Goal: Task Accomplishment & Management: Use online tool/utility

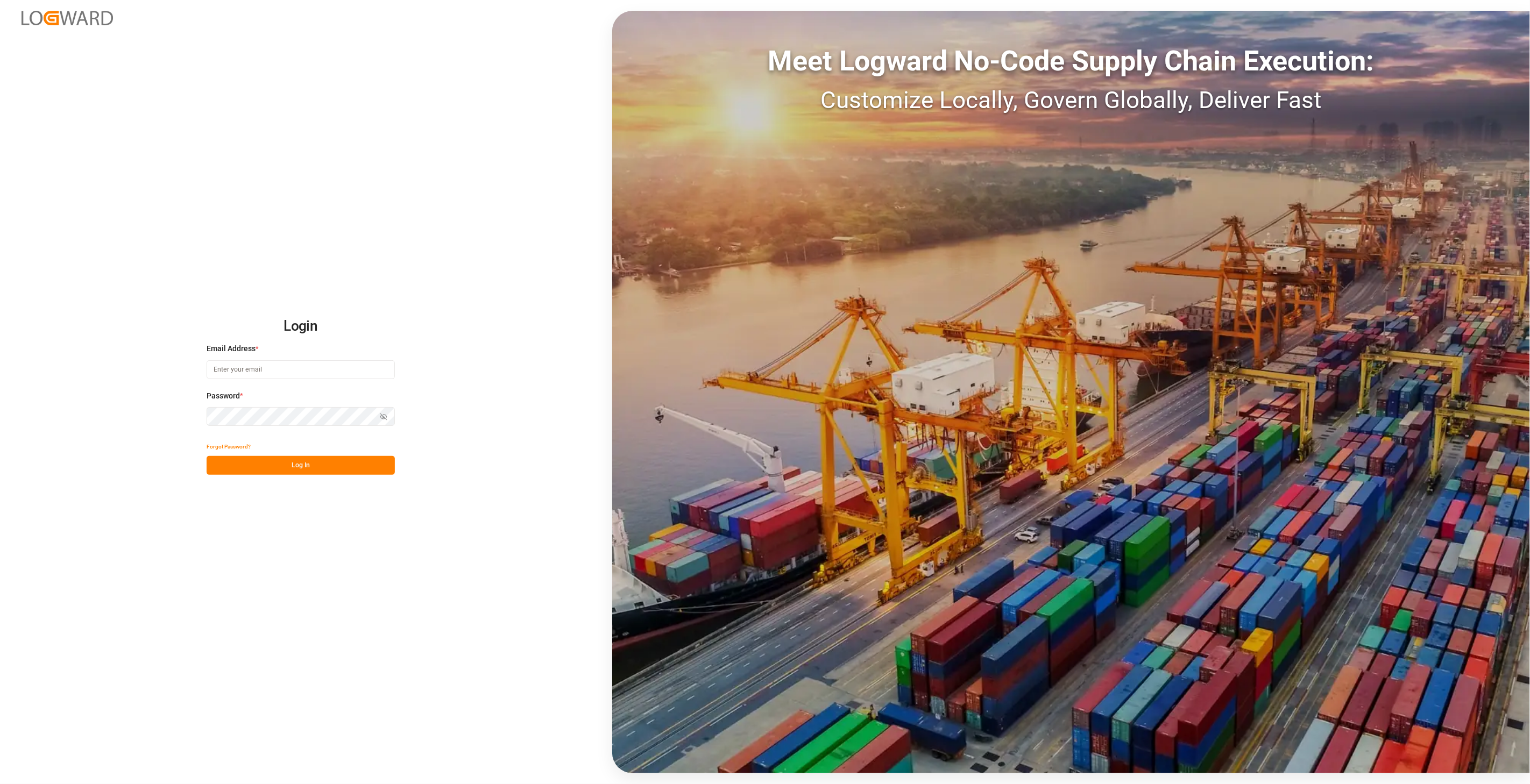
type input "[PERSON_NAME][EMAIL_ADDRESS][DOMAIN_NAME]"
click at [326, 471] on button "Log In" at bounding box center [300, 466] width 188 height 19
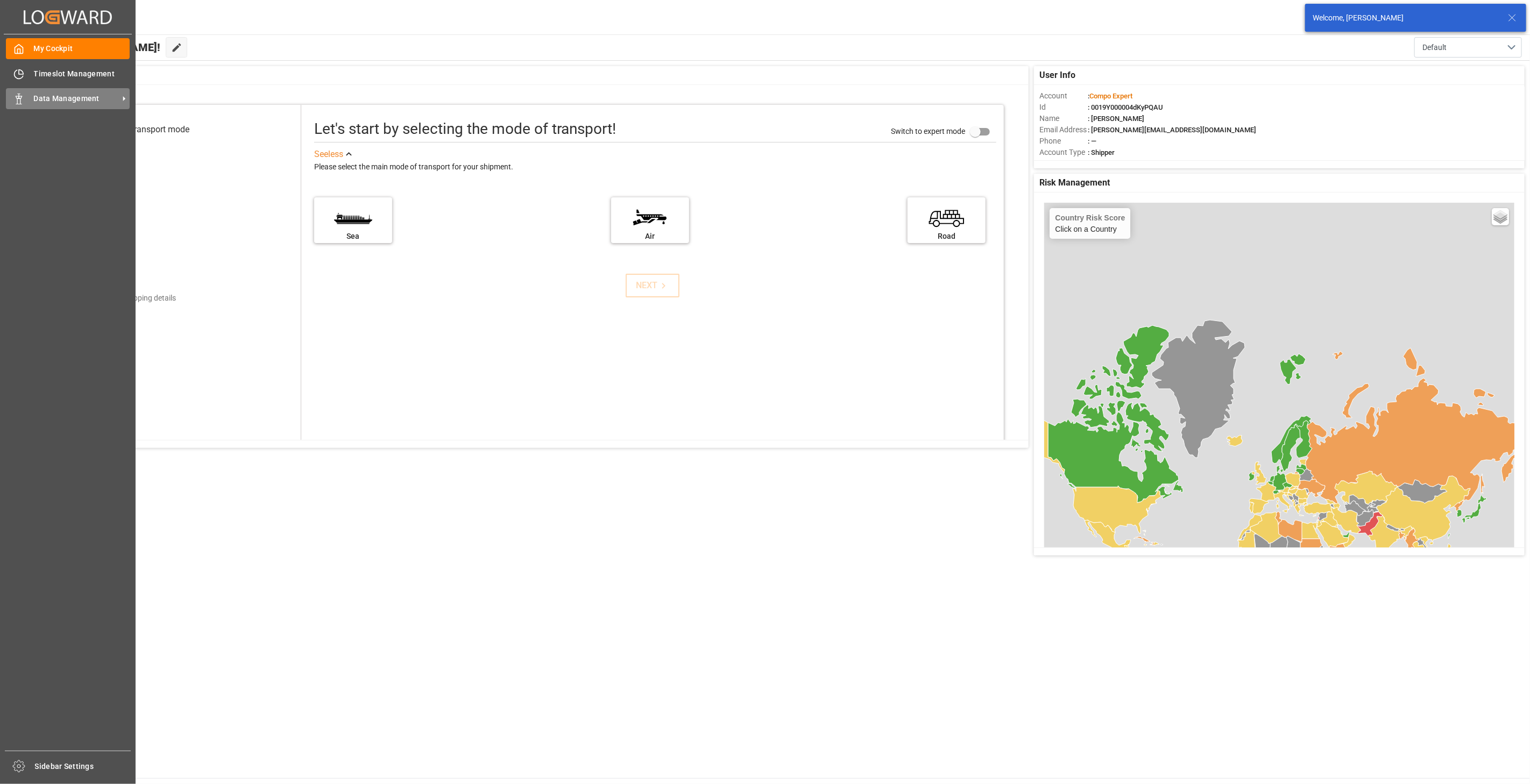
click at [45, 94] on span "Data Management" at bounding box center [76, 98] width 85 height 11
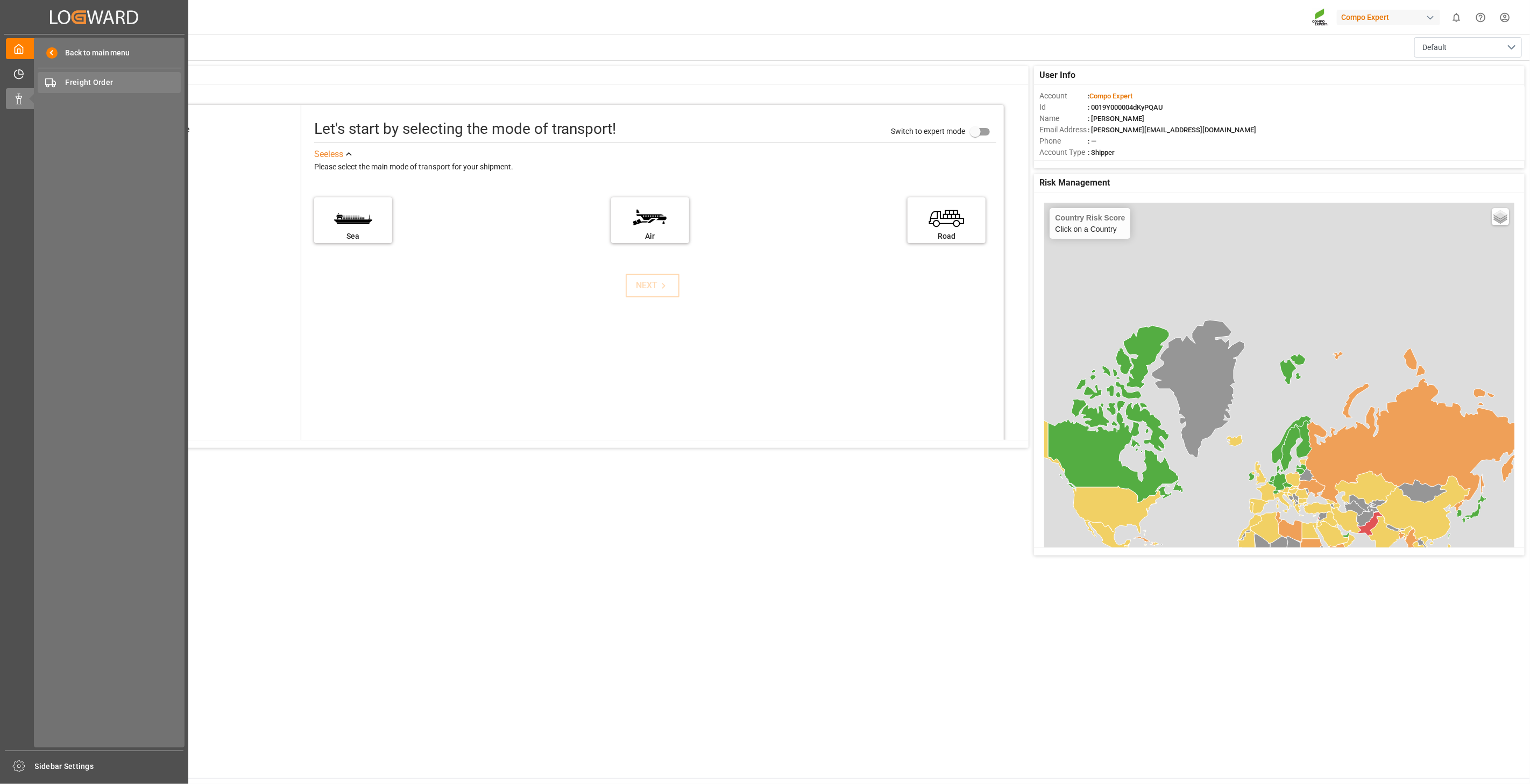
click at [82, 81] on span "Freight Order" at bounding box center [123, 83] width 116 height 11
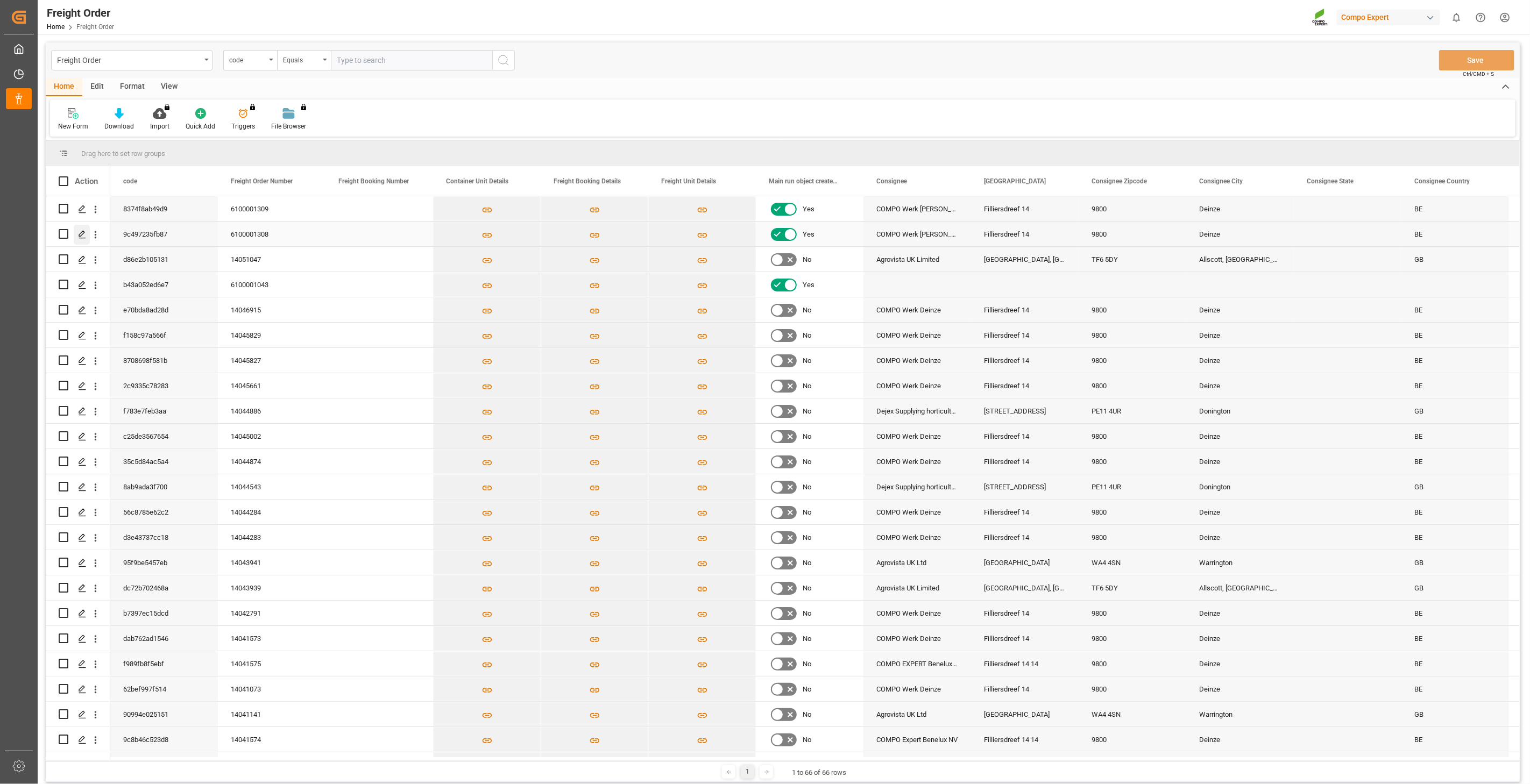
click at [83, 236] on icon "Press SPACE to select this row." at bounding box center [82, 234] width 9 height 9
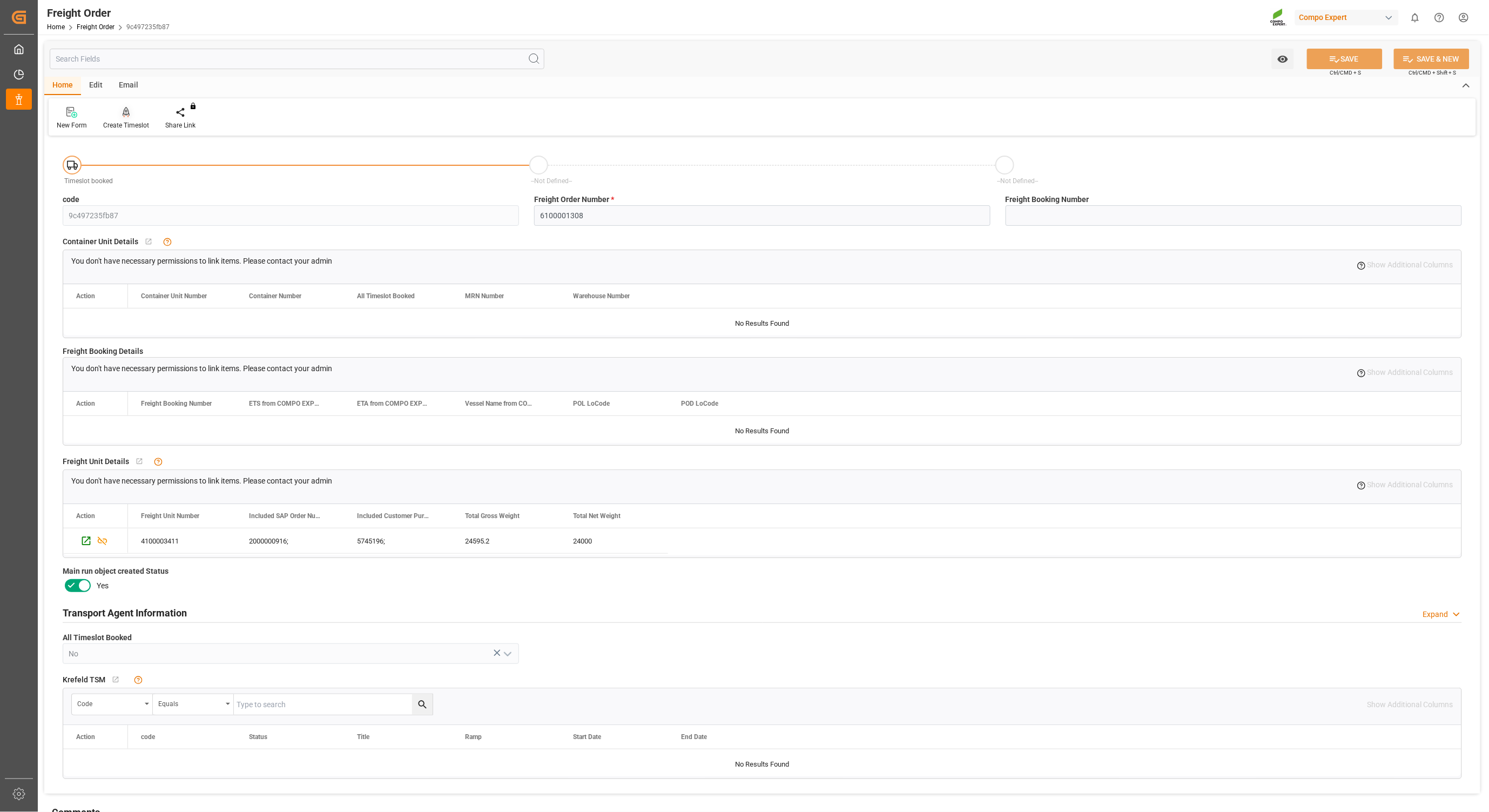
click at [123, 116] on icon at bounding box center [127, 112] width 8 height 11
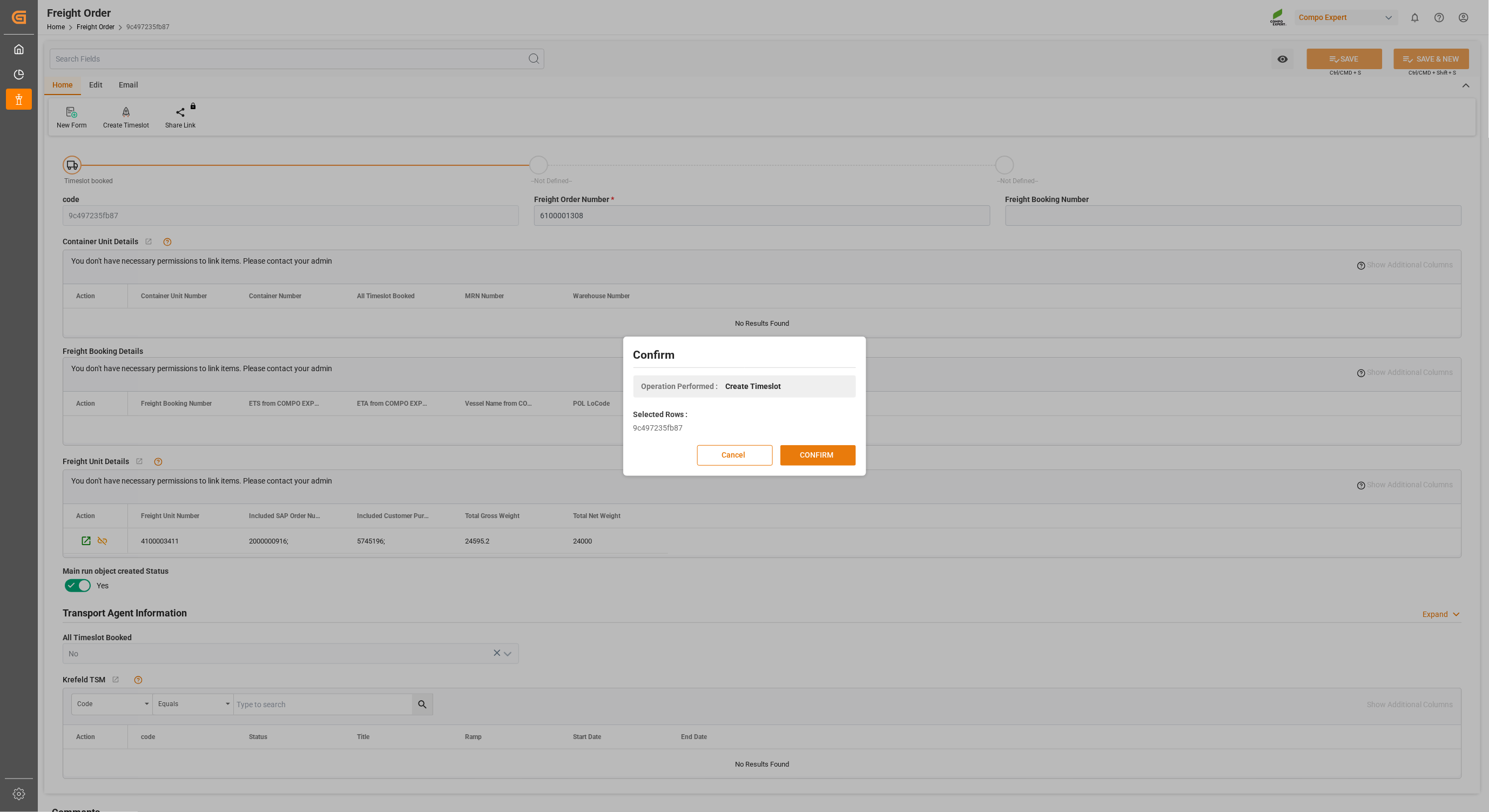
click at [832, 456] on button "CONFIRM" at bounding box center [819, 455] width 76 height 21
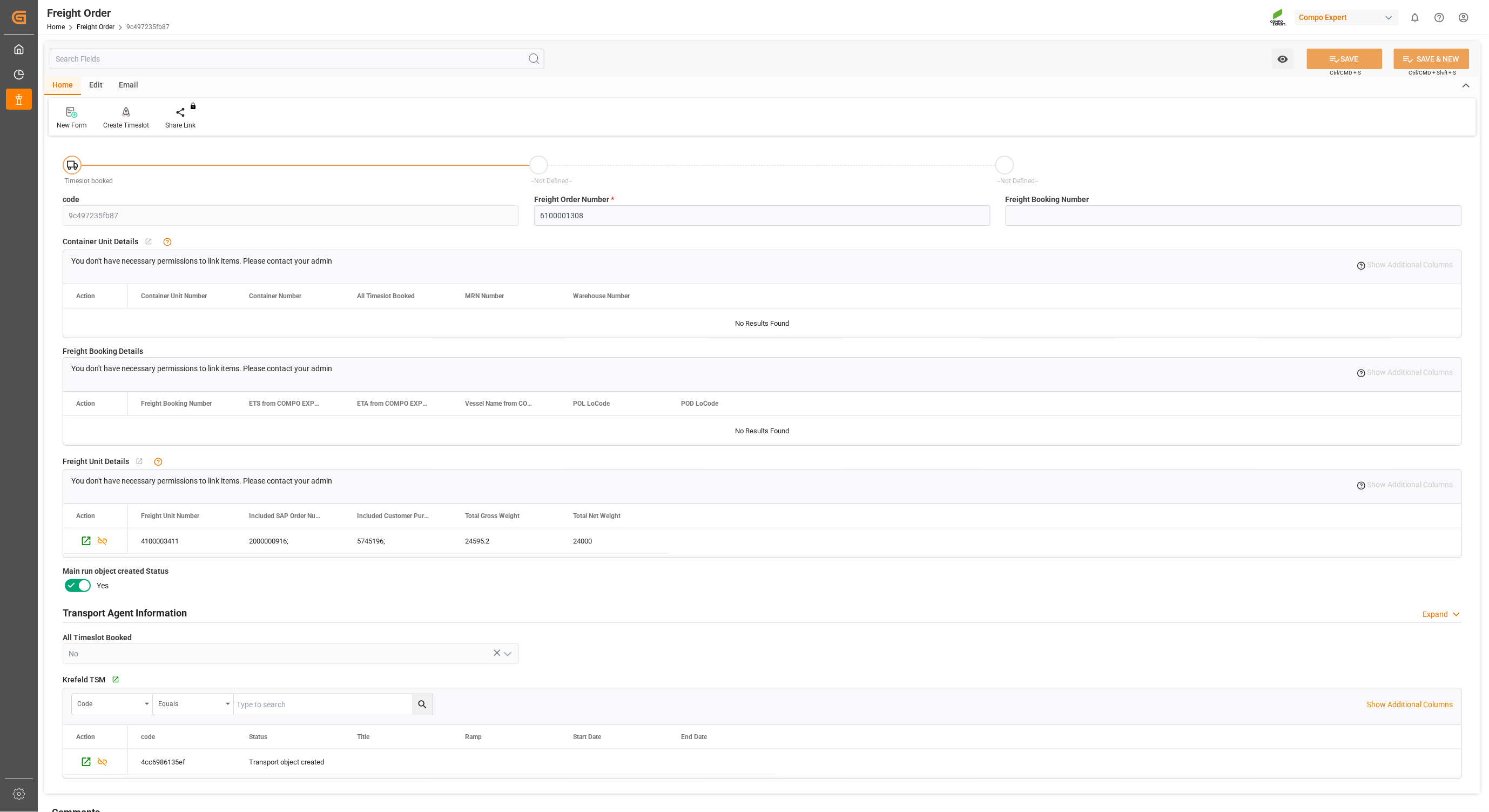
click at [69, 168] on icon at bounding box center [73, 165] width 11 height 11
click at [71, 165] on rect at bounding box center [70, 165] width 6 height 6
click at [131, 120] on div "Create Timeslot" at bounding box center [126, 118] width 62 height 24
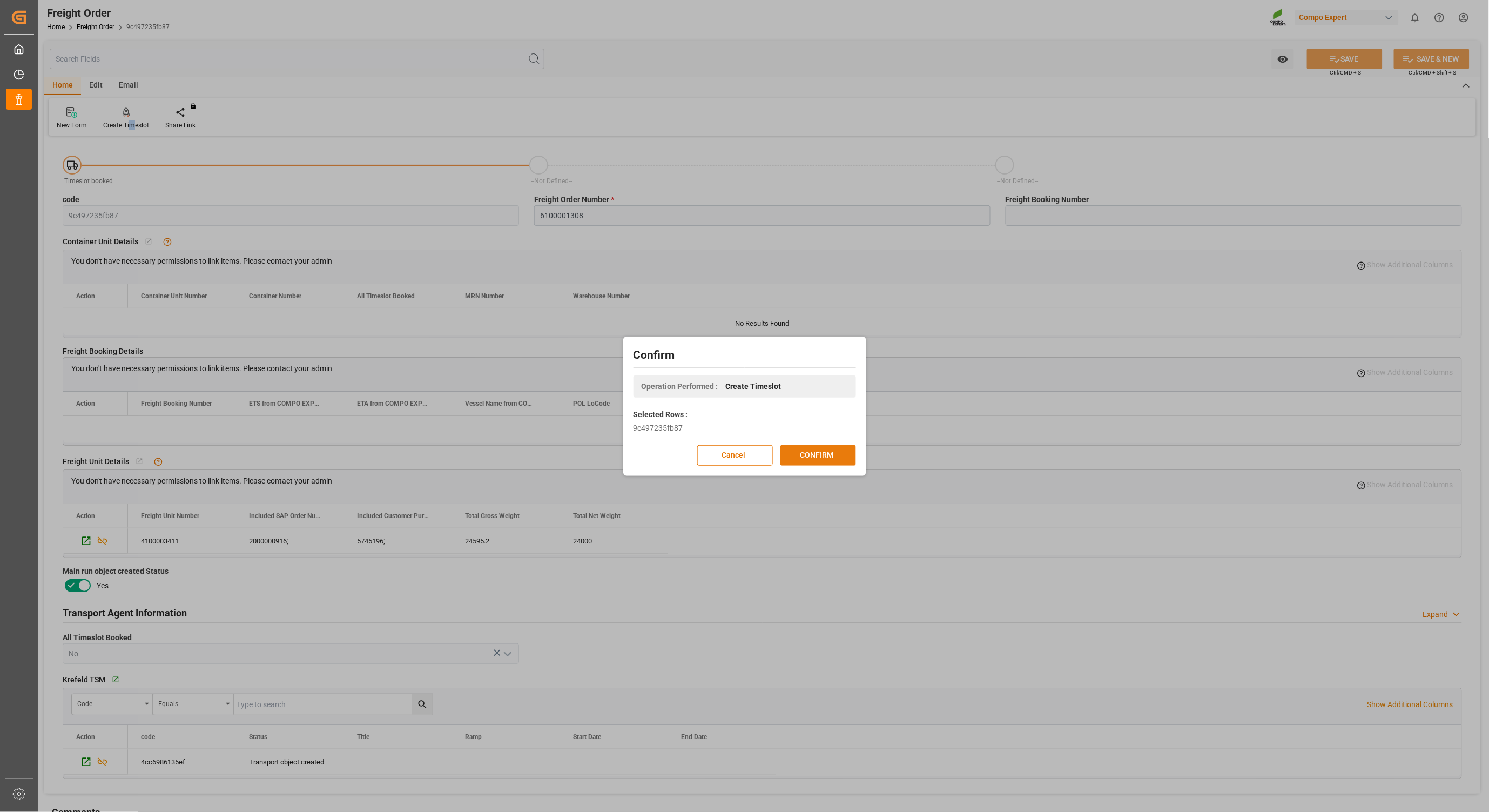
click at [829, 461] on button "CONFIRM" at bounding box center [819, 455] width 76 height 21
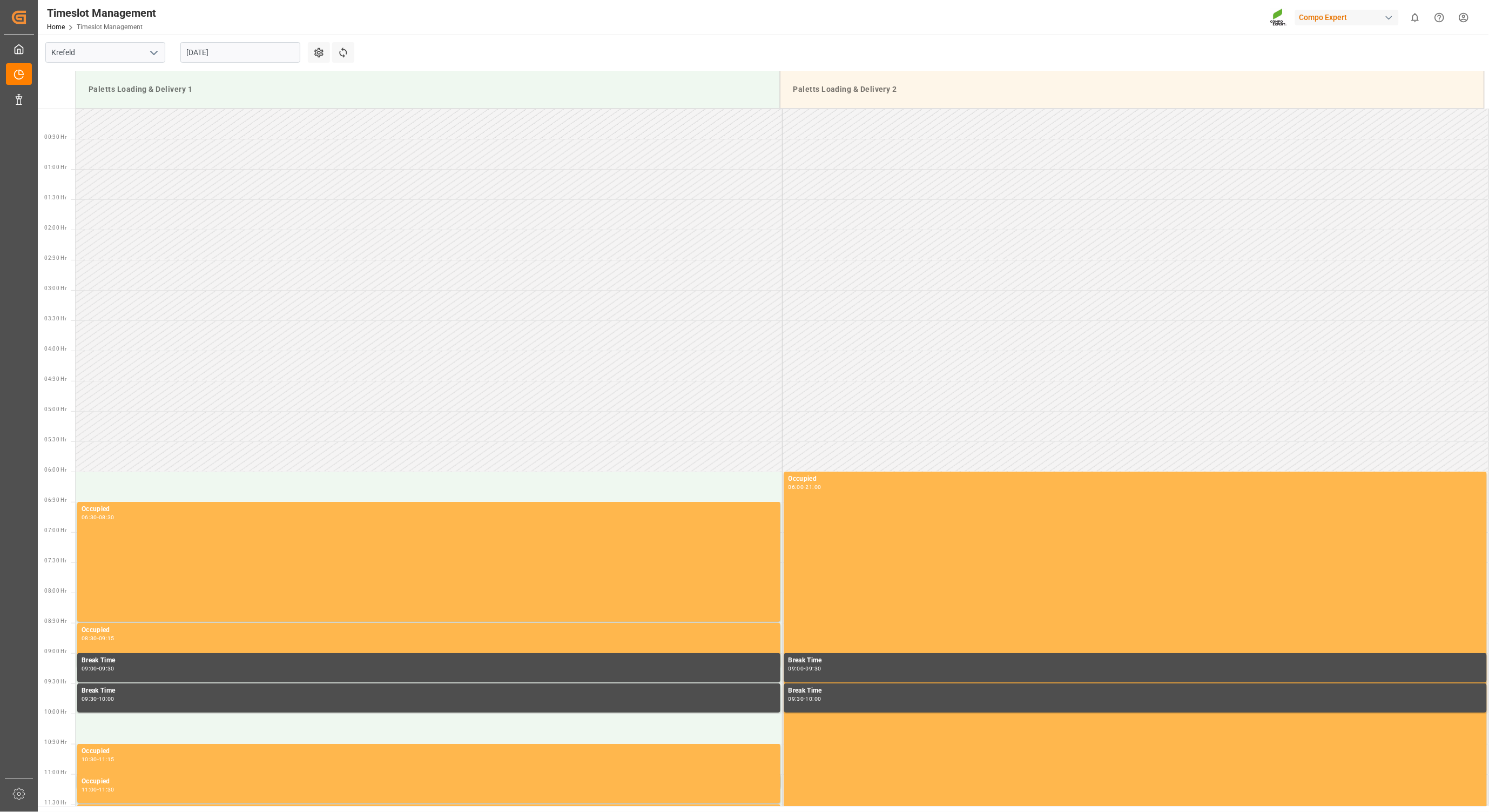
scroll to position [754, 0]
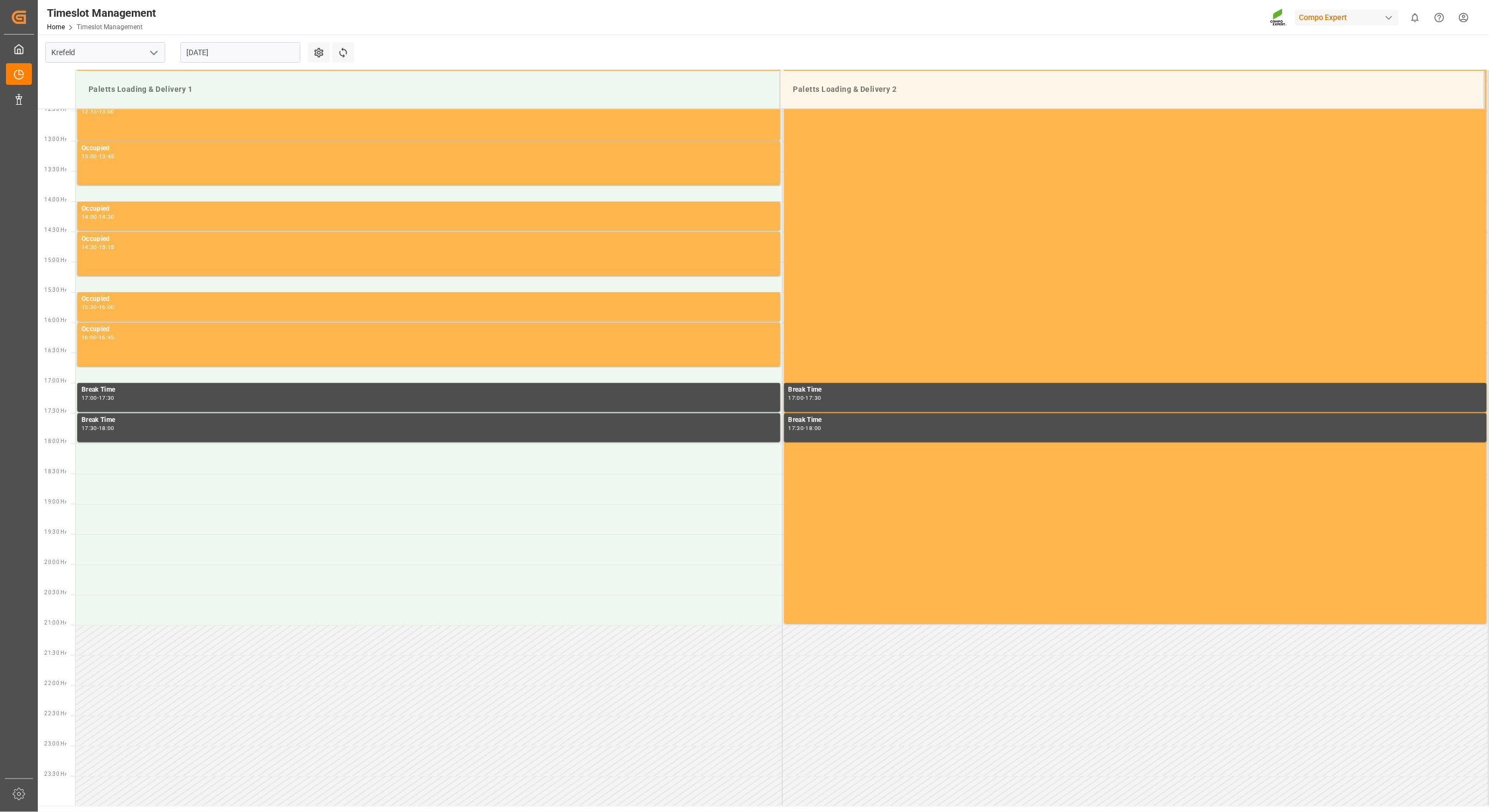
click at [293, 53] on input "20.08.2025" at bounding box center [240, 52] width 120 height 21
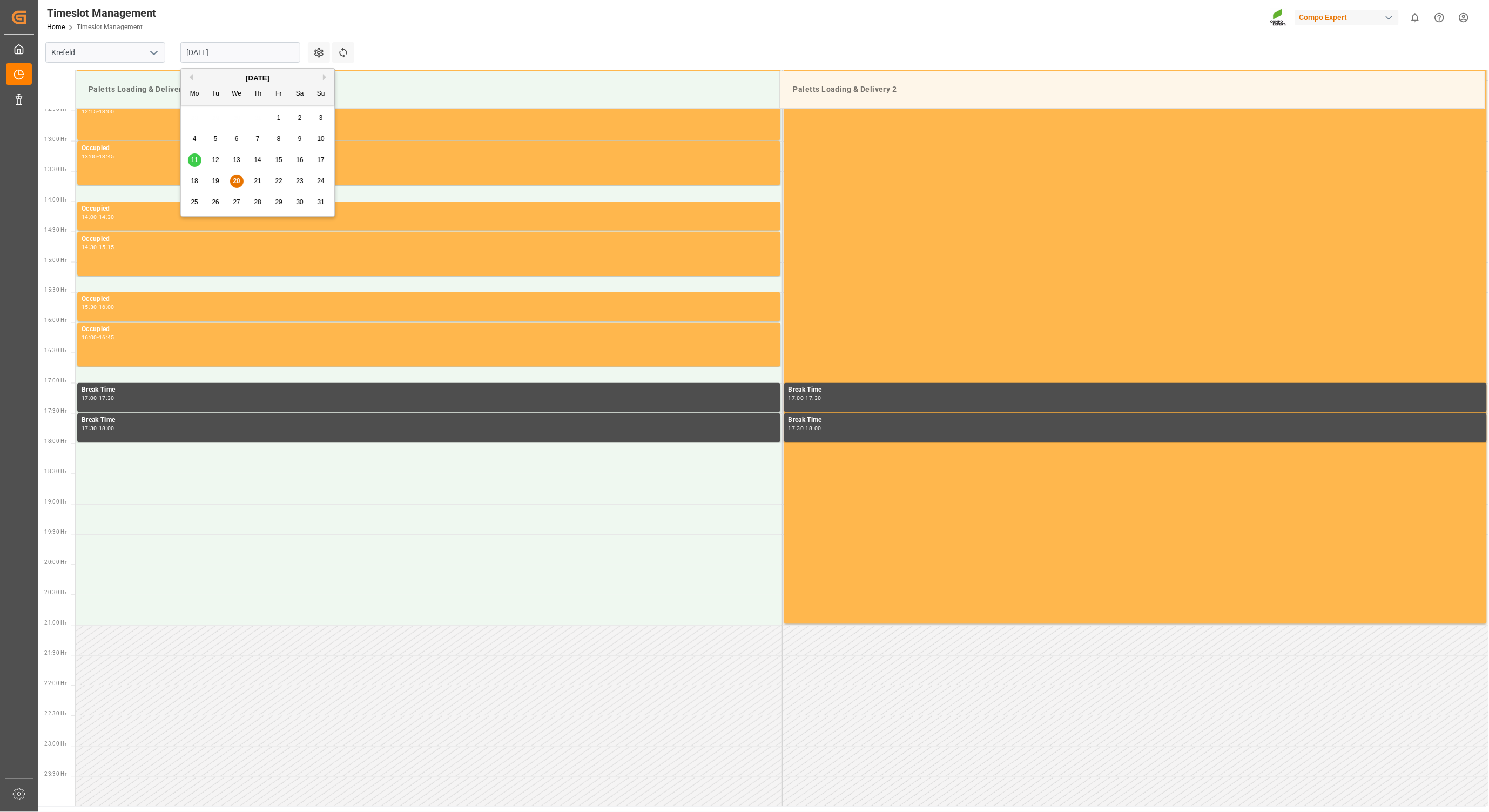
click at [257, 179] on span "21" at bounding box center [257, 181] width 7 height 8
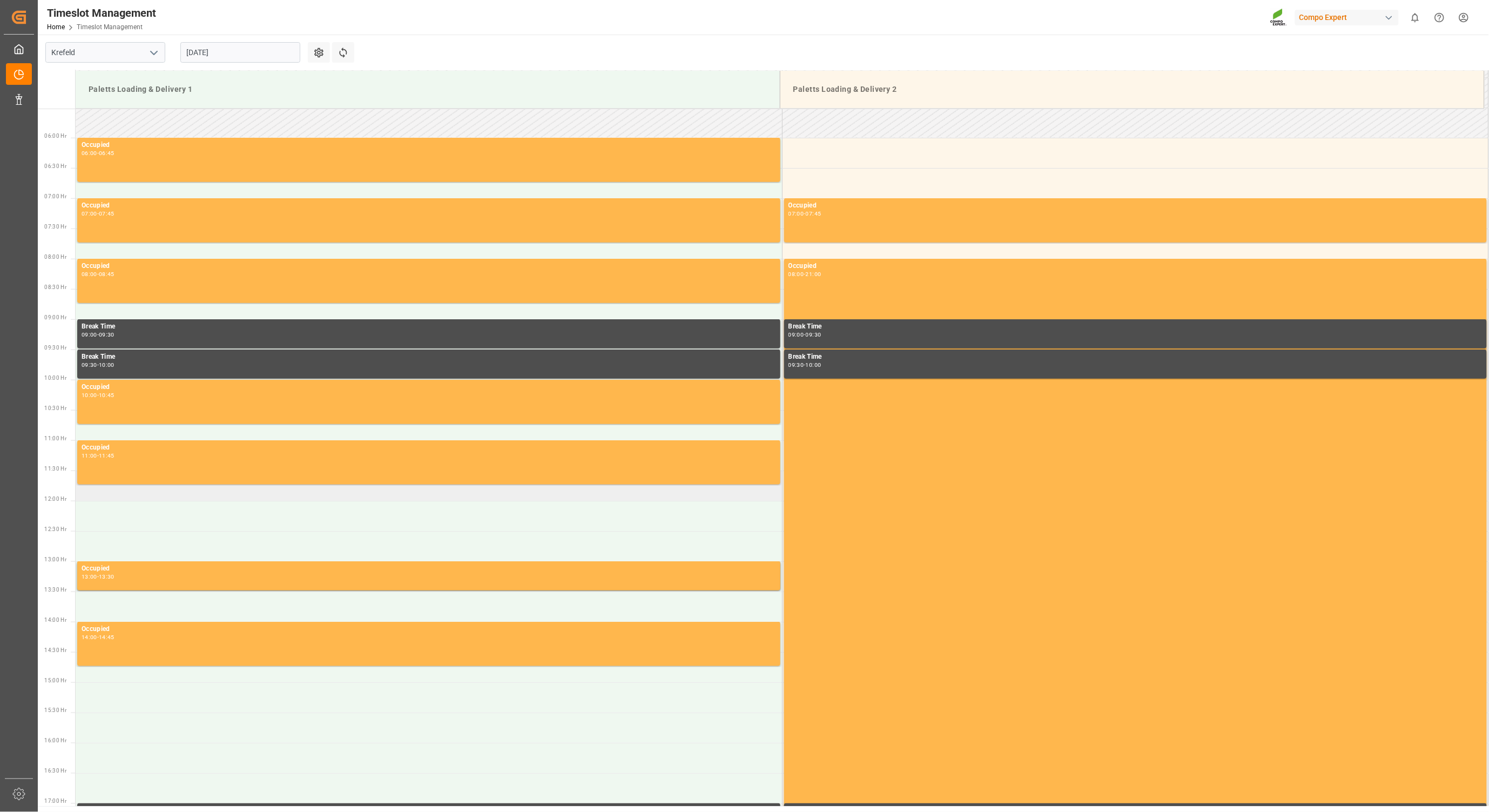
scroll to position [454, 0]
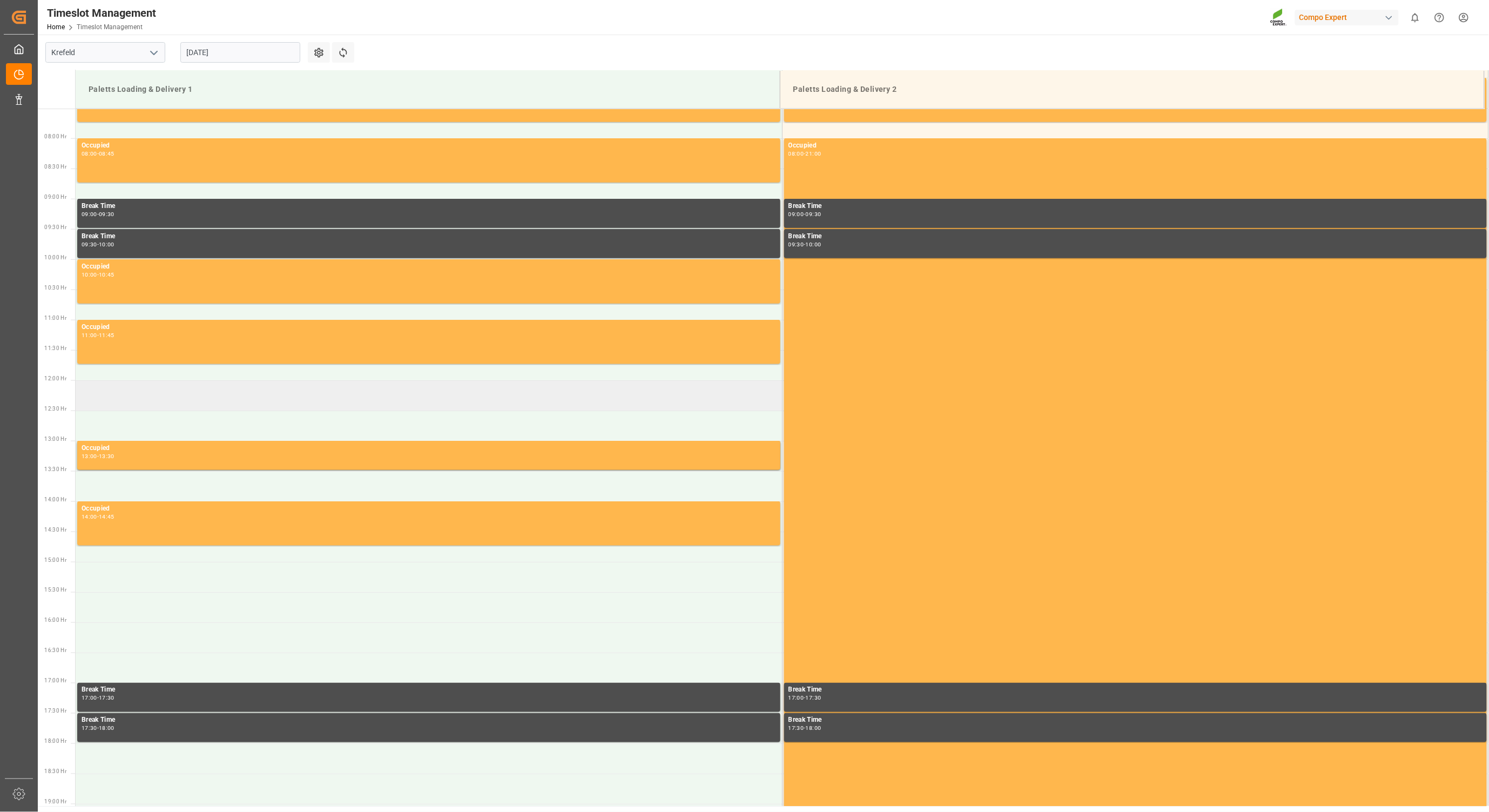
click at [131, 395] on td at bounding box center [429, 395] width 707 height 30
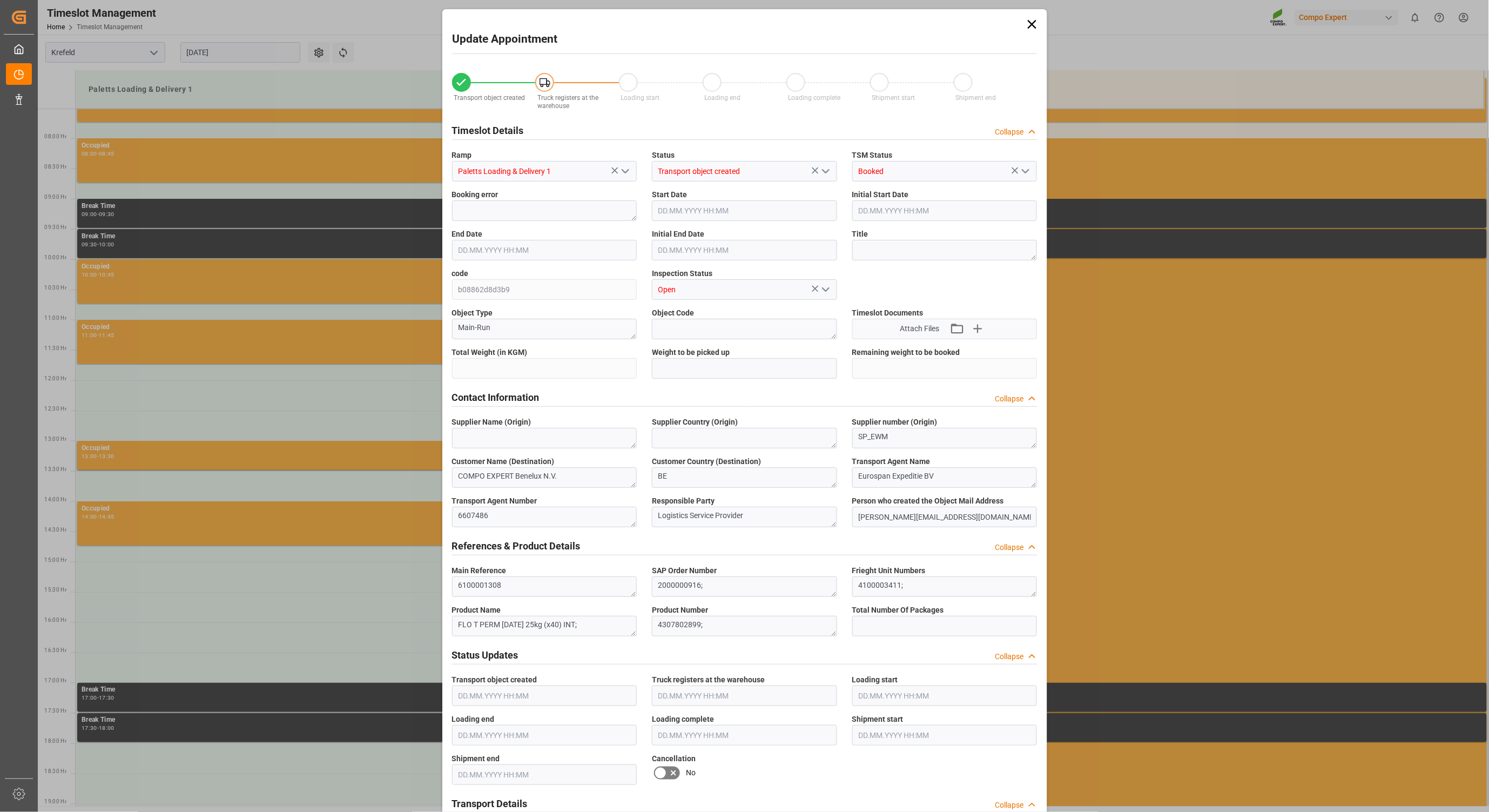
type input "24595.2"
type input "0"
type input "21.08.2025 12:00"
type input "21.08.2025 12:30"
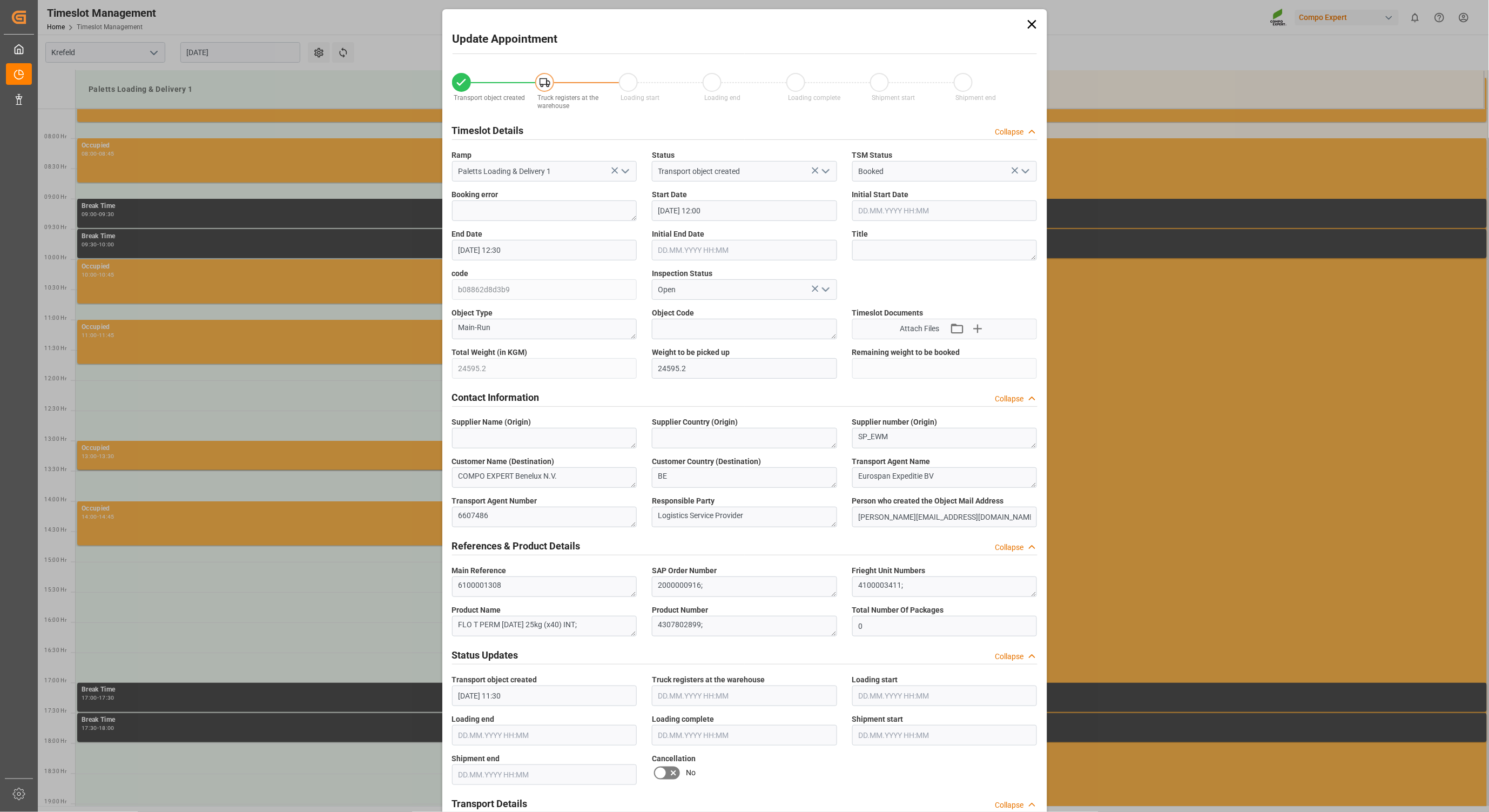
type input "[DATE] 11:30"
type input "20.08.2025 11:53"
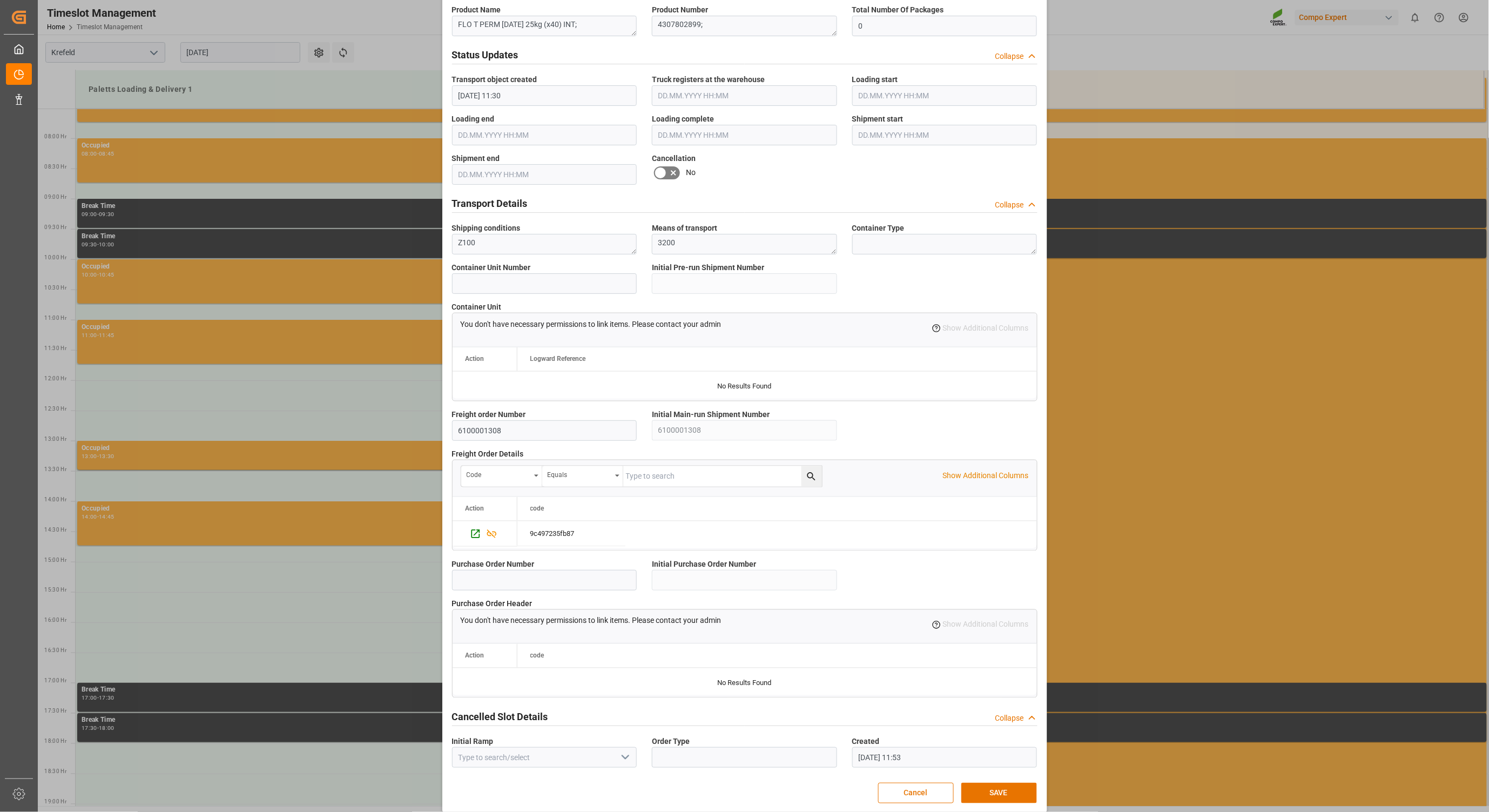
scroll to position [611, 0]
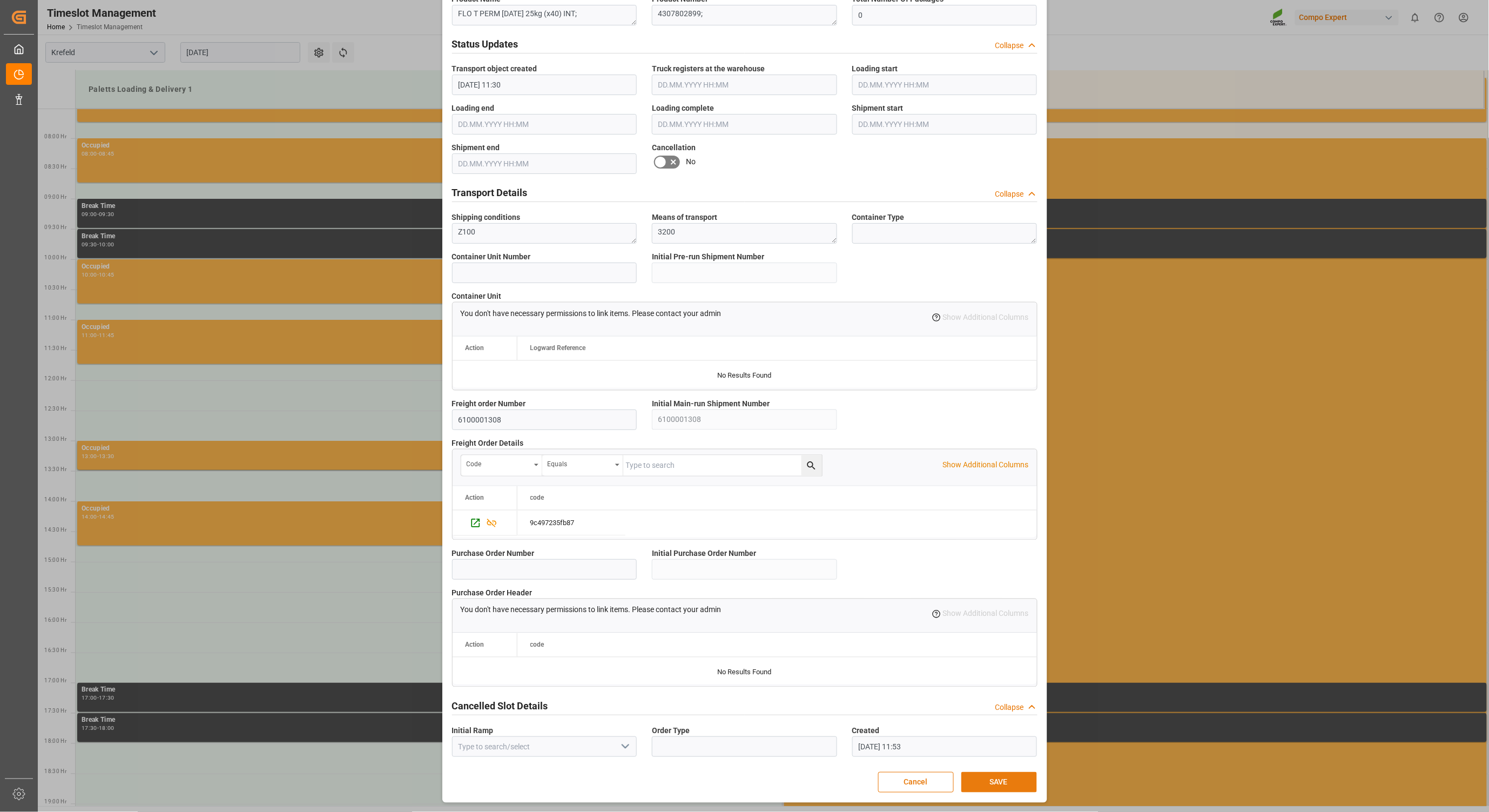
click at [997, 780] on button "SAVE" at bounding box center [1000, 782] width 76 height 21
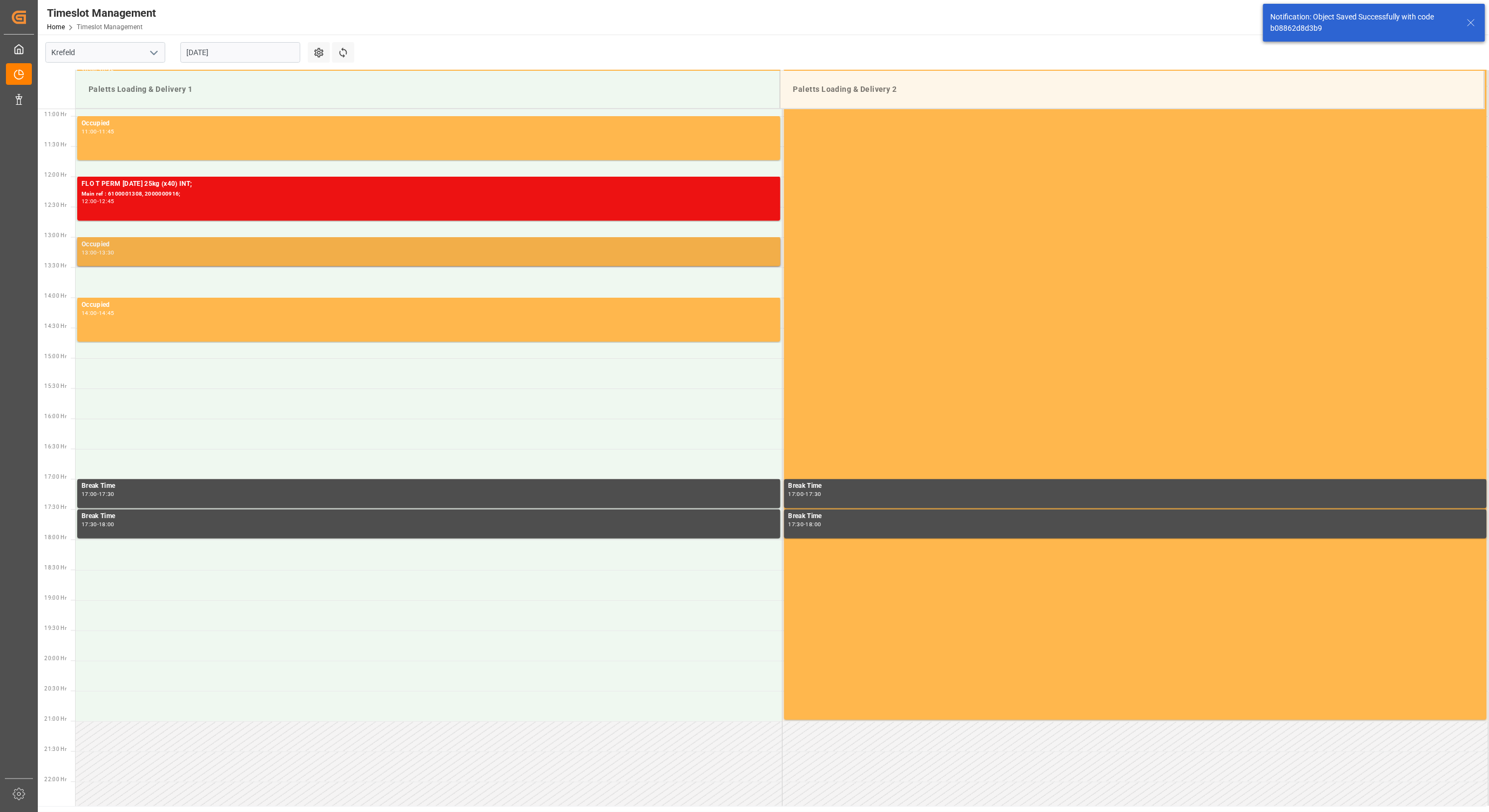
scroll to position [478, 0]
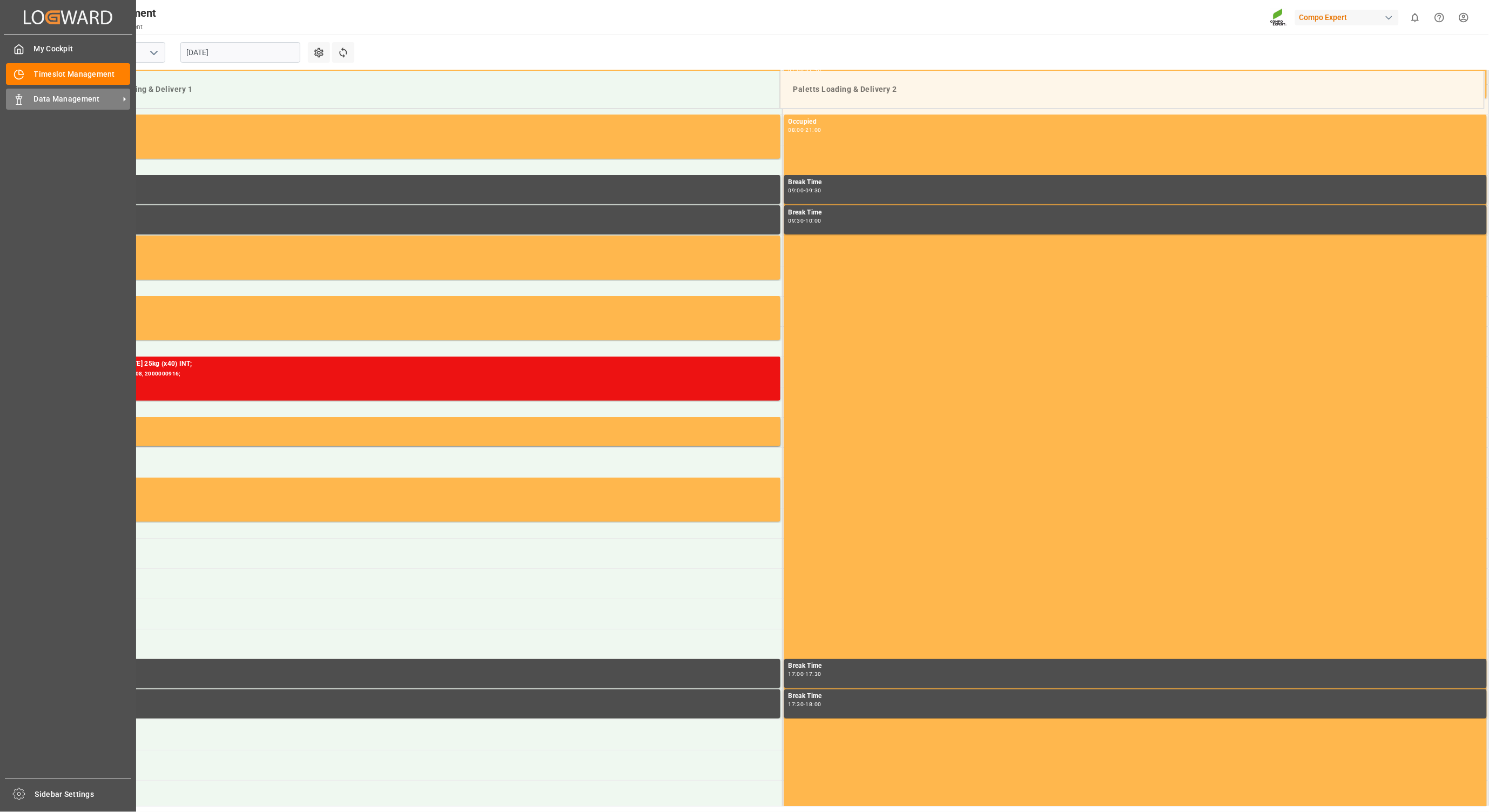
click at [45, 101] on span "Data Management" at bounding box center [77, 99] width 85 height 11
click at [30, 100] on div "Data Management Data Management" at bounding box center [68, 99] width 124 height 21
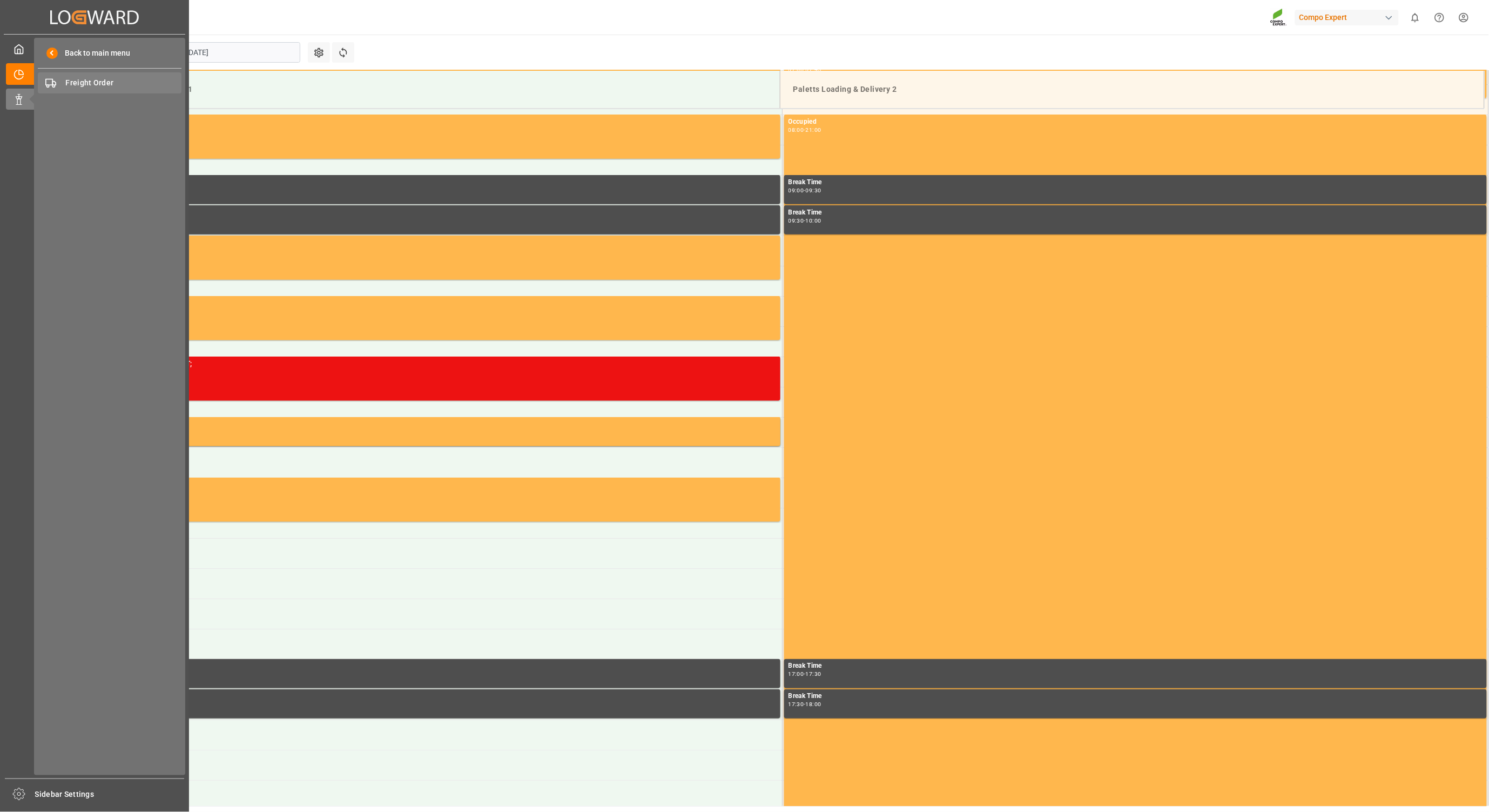
click at [78, 79] on span "Freight Order" at bounding box center [123, 83] width 116 height 11
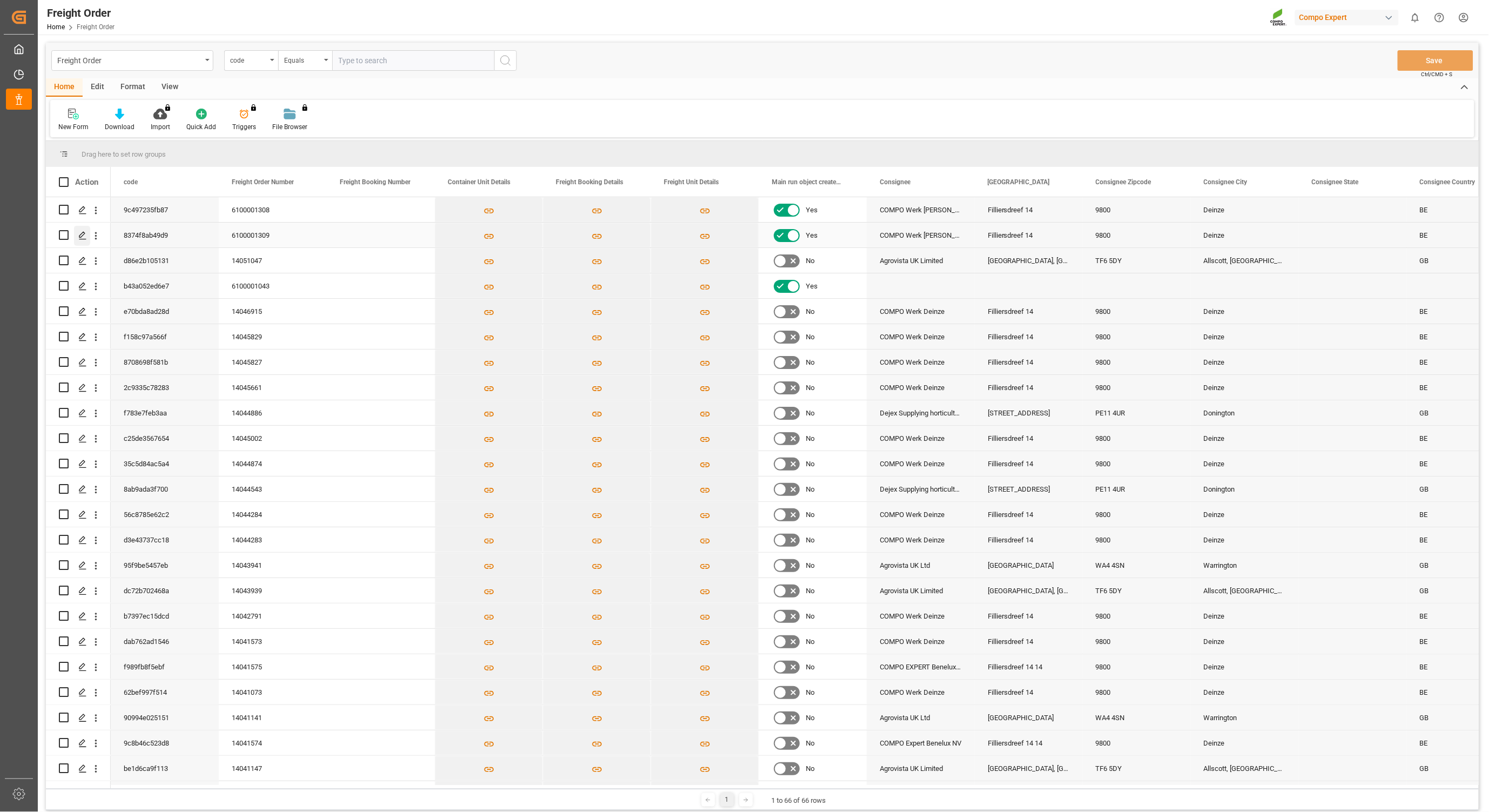
click at [82, 237] on icon "Press SPACE to select this row." at bounding box center [82, 235] width 9 height 9
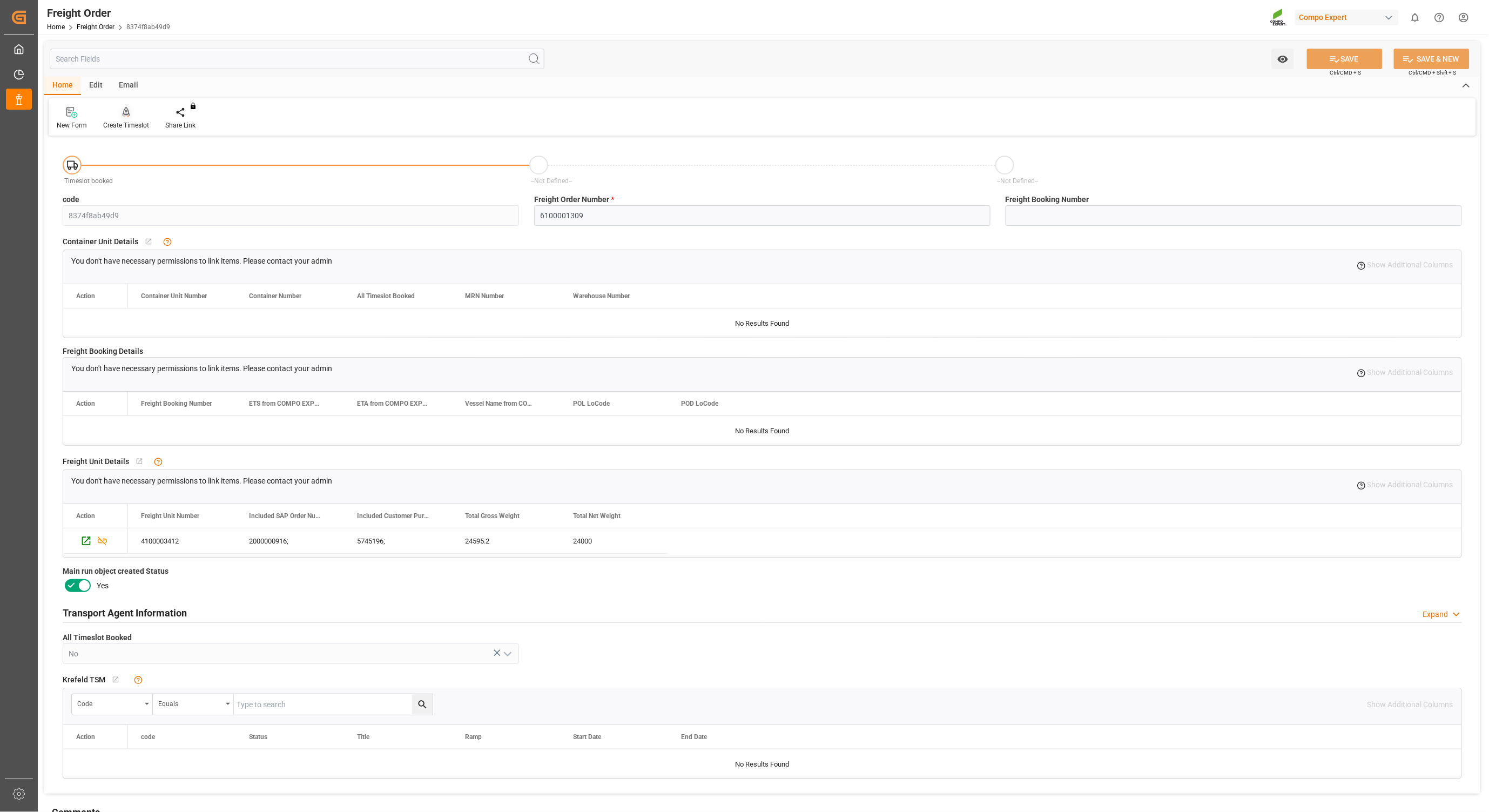
click at [130, 117] on div at bounding box center [126, 112] width 46 height 11
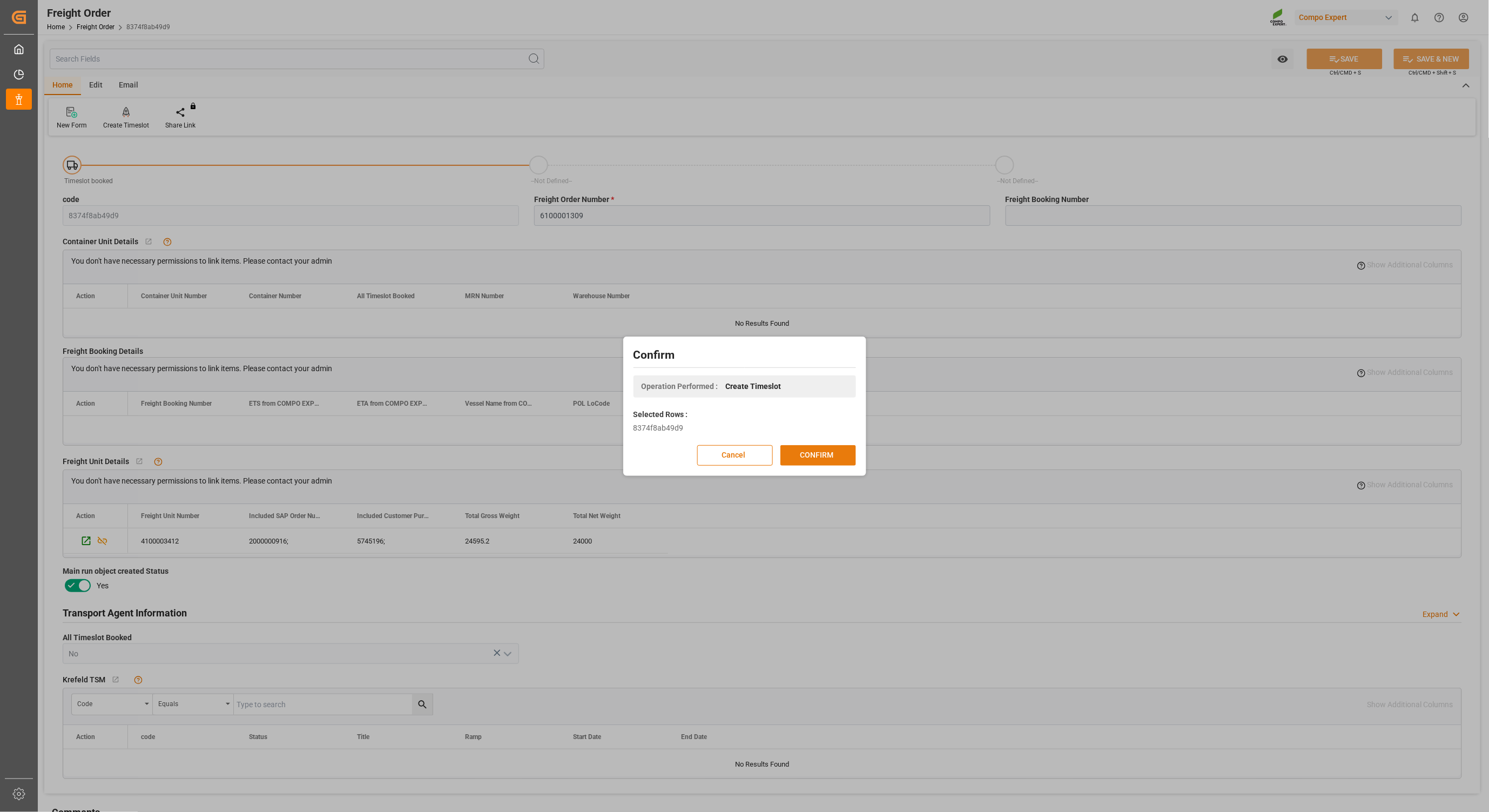
click at [803, 445] on button "CONFIRM" at bounding box center [819, 455] width 76 height 21
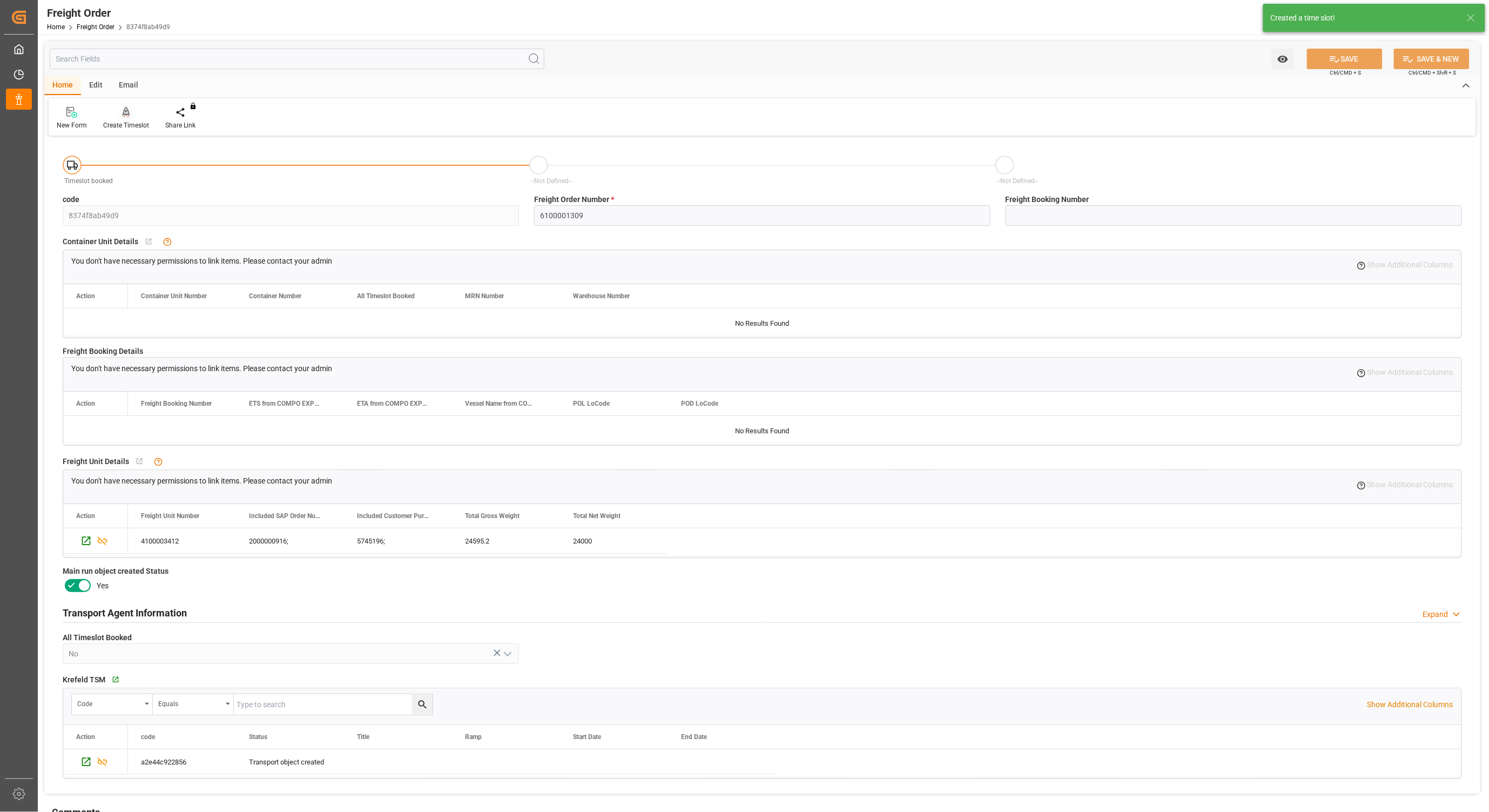
click at [130, 116] on div at bounding box center [126, 112] width 46 height 11
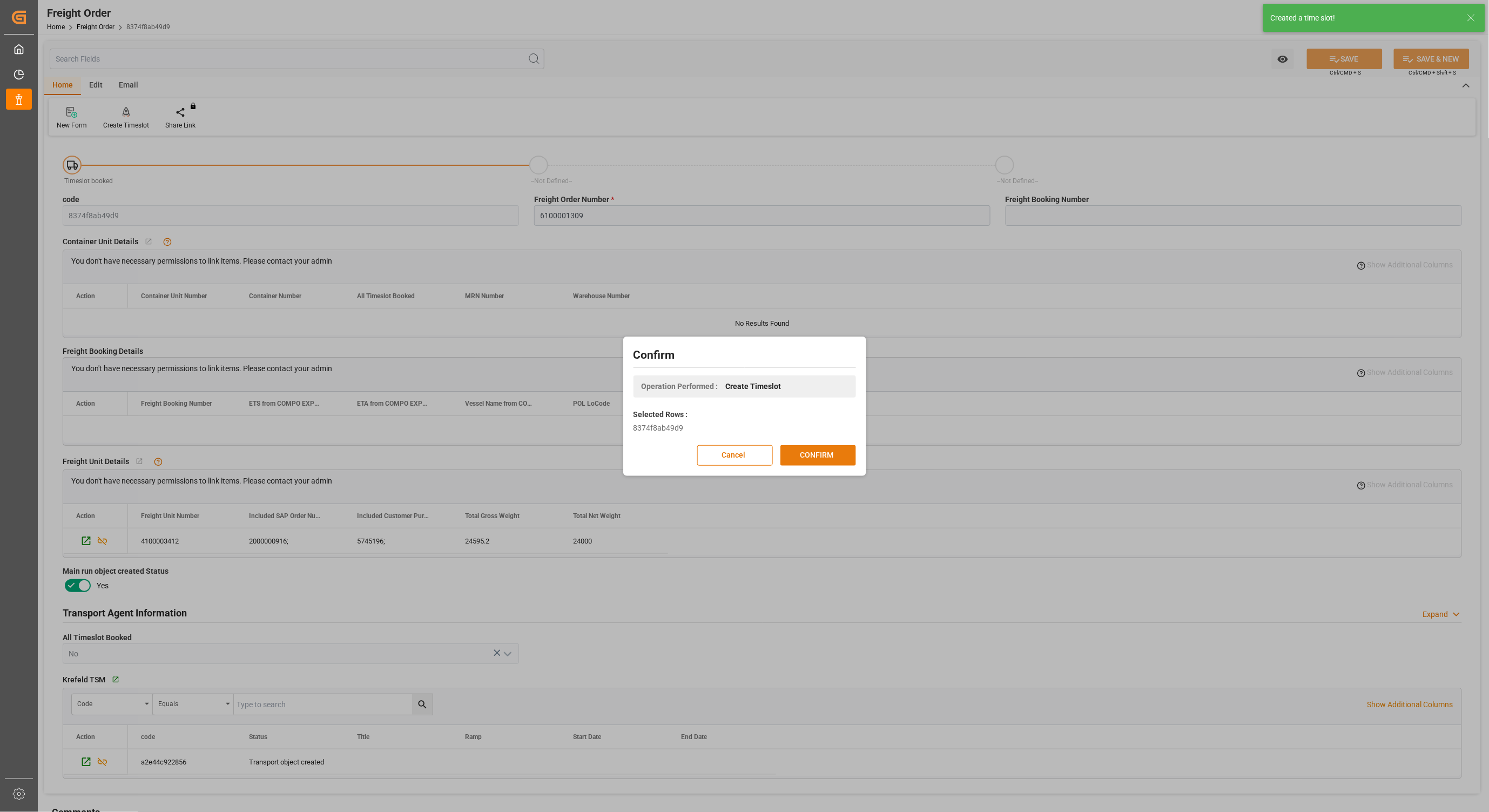
click at [846, 457] on button "CONFIRM" at bounding box center [819, 455] width 76 height 21
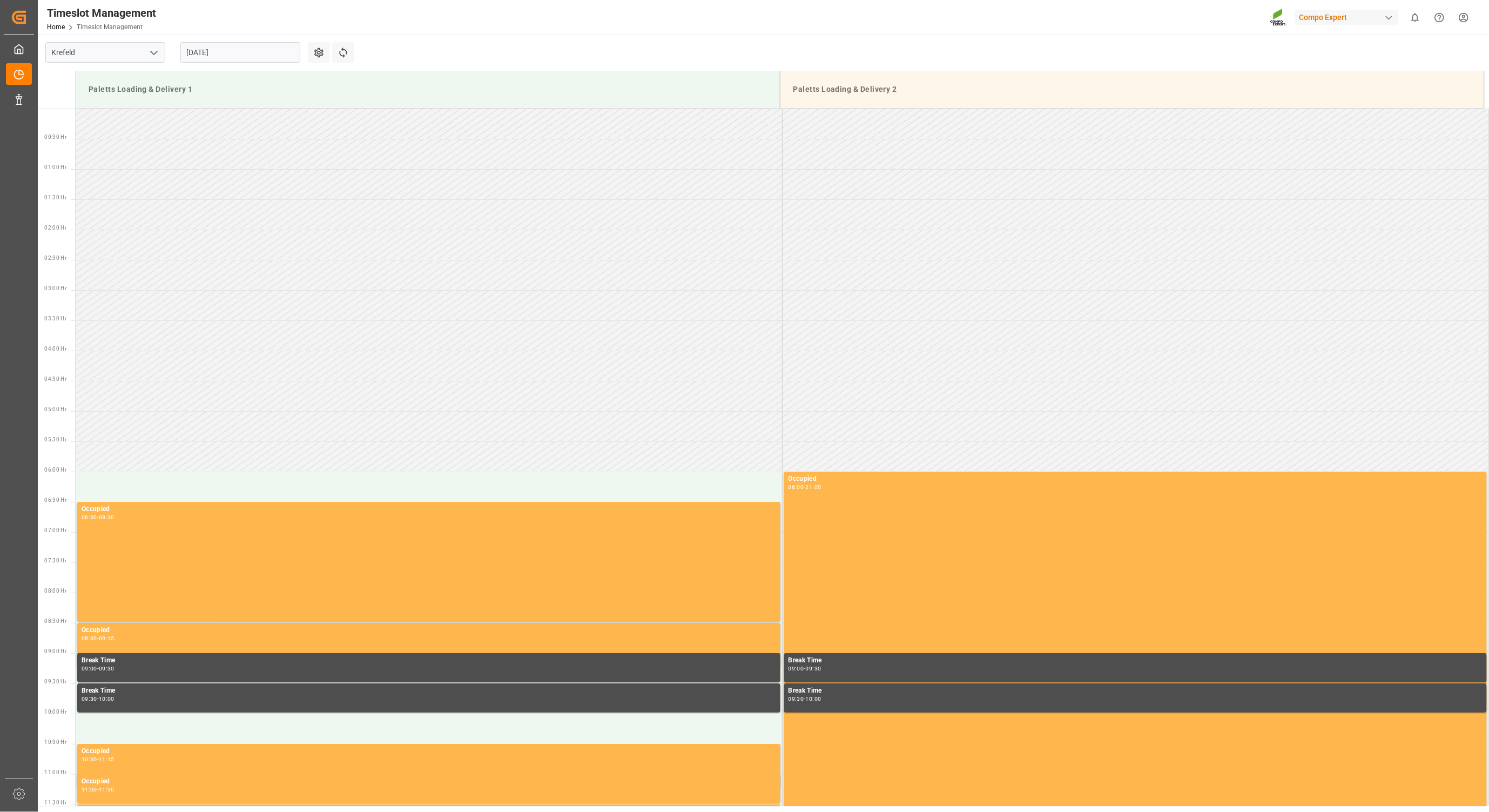
scroll to position [754, 0]
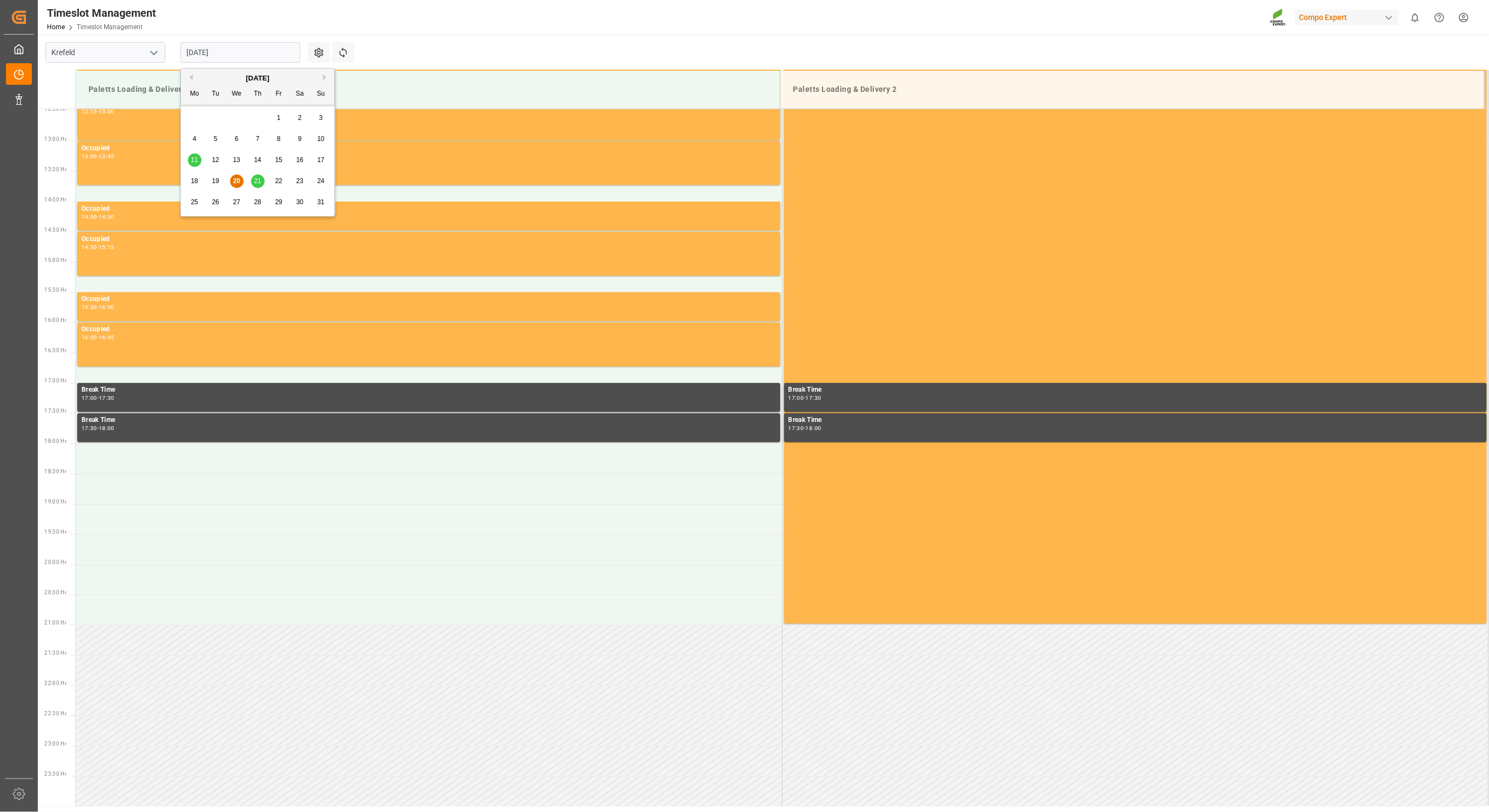
click at [251, 54] on input "[DATE]" at bounding box center [240, 52] width 120 height 21
click at [279, 180] on span "22" at bounding box center [278, 181] width 7 height 8
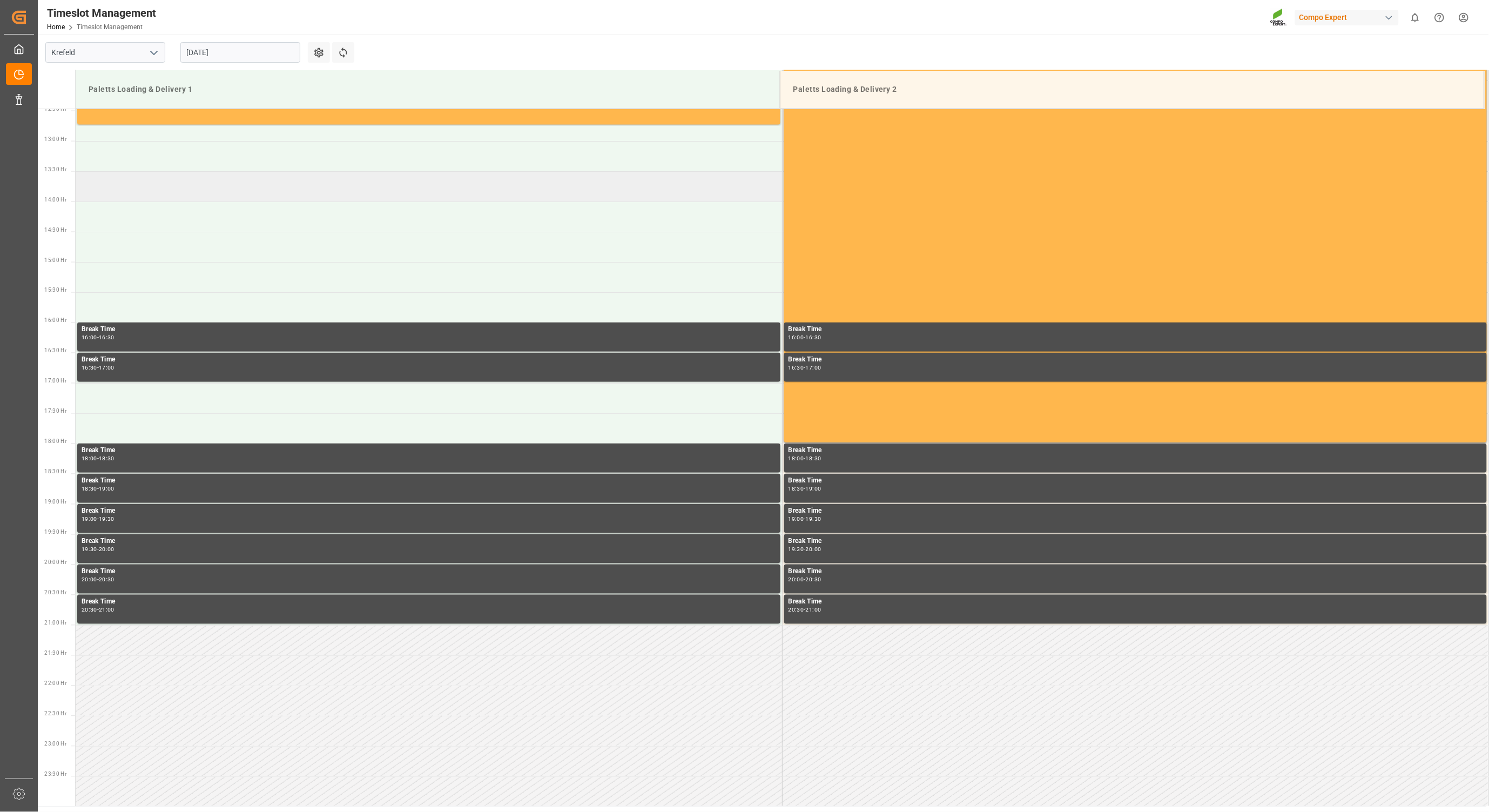
scroll to position [514, 0]
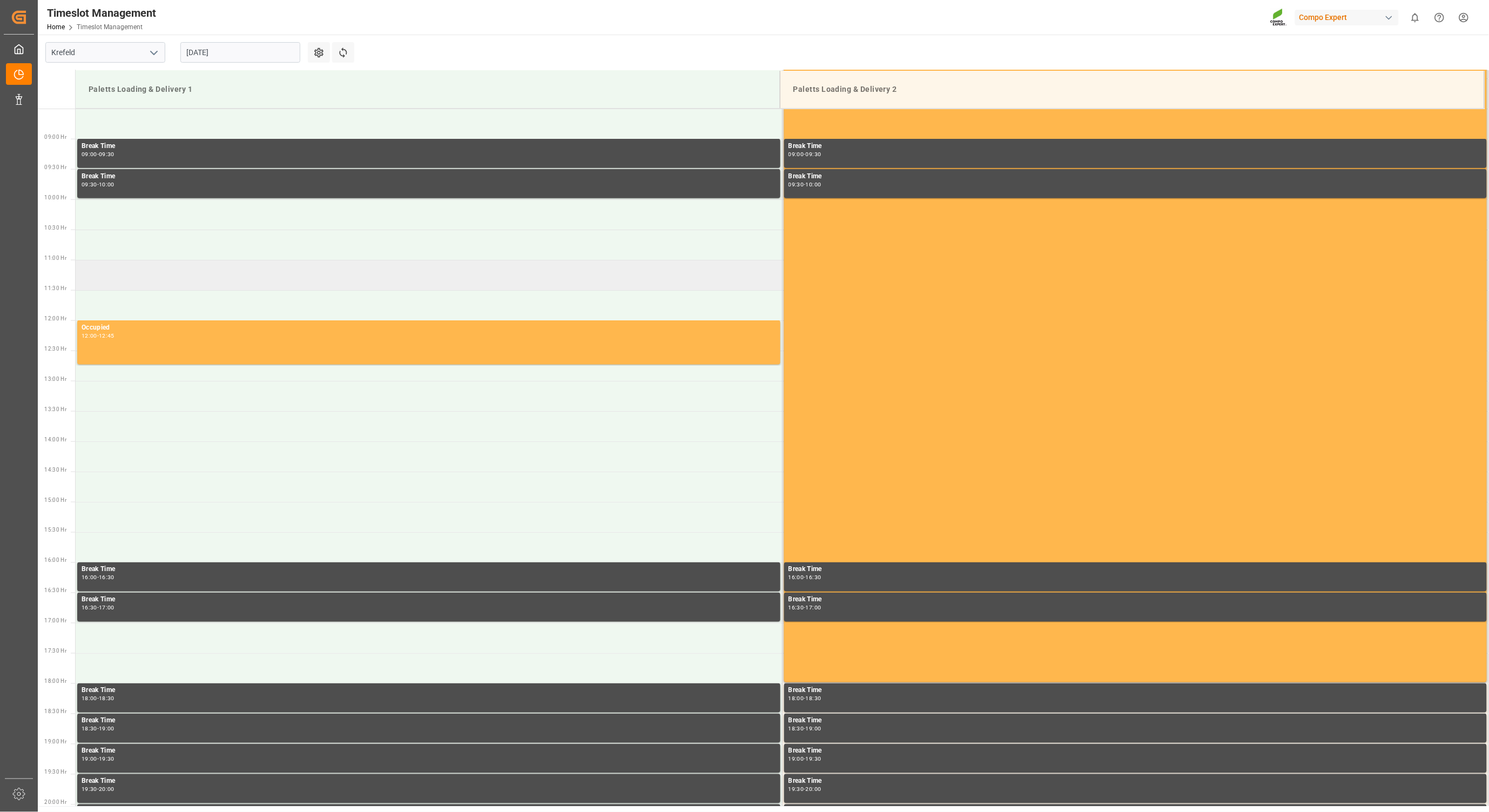
click at [150, 271] on td at bounding box center [429, 275] width 707 height 30
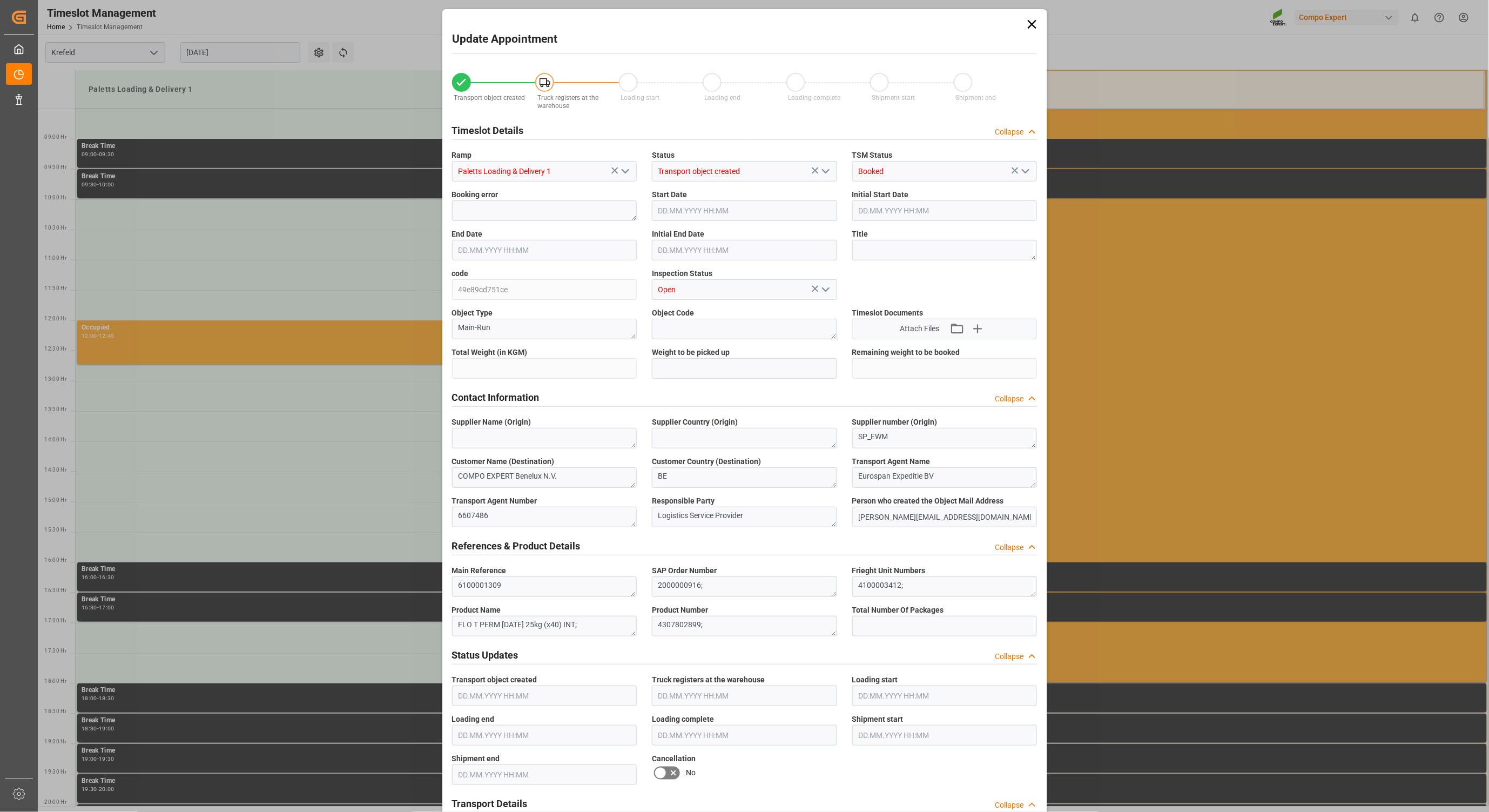
type input "24595.2"
type input "0"
type input "[DATE] 11:00"
type input "[DATE] 11:30"
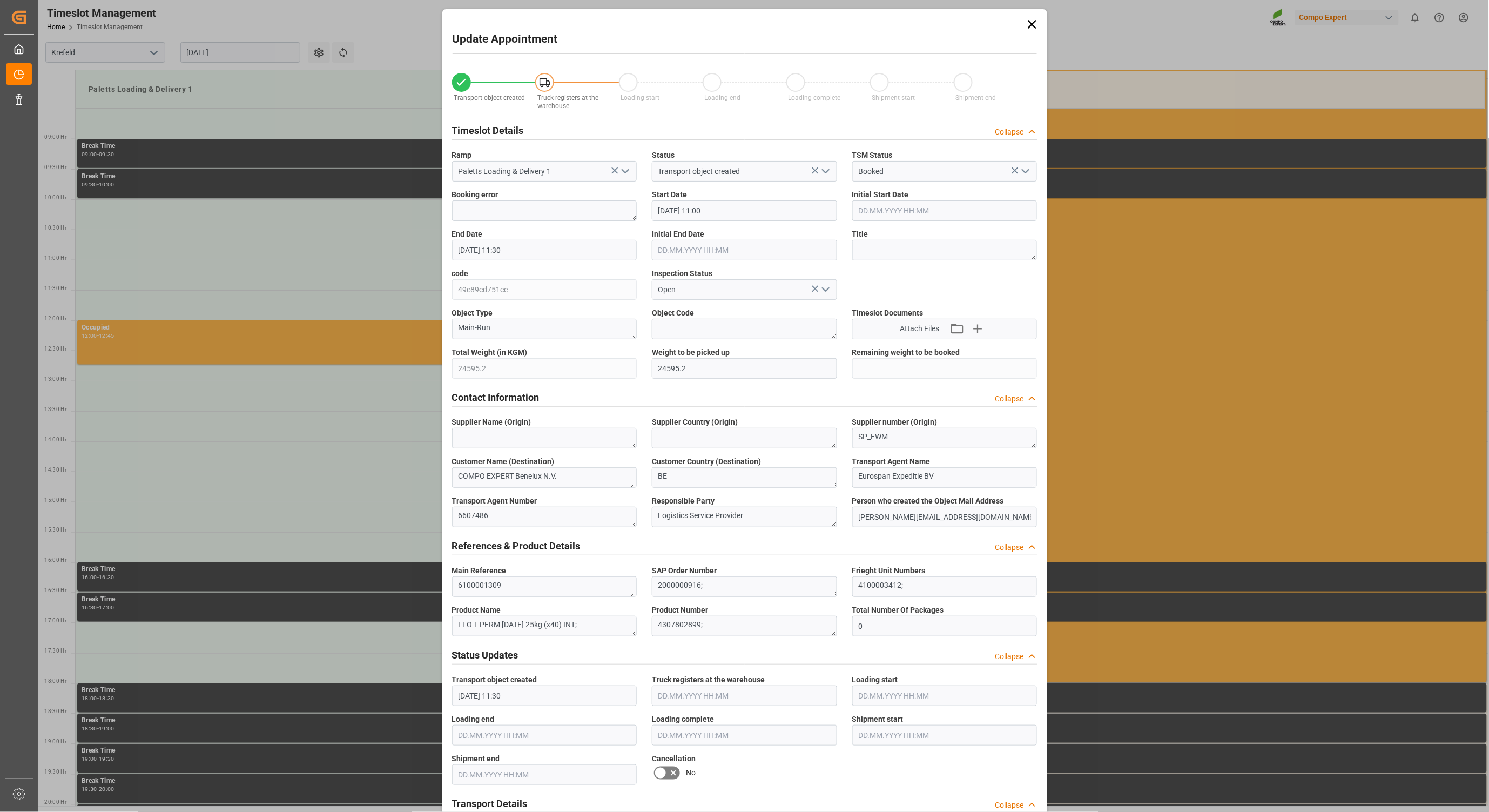
type input "[DATE] 11:30"
type input "[DATE] 11:55"
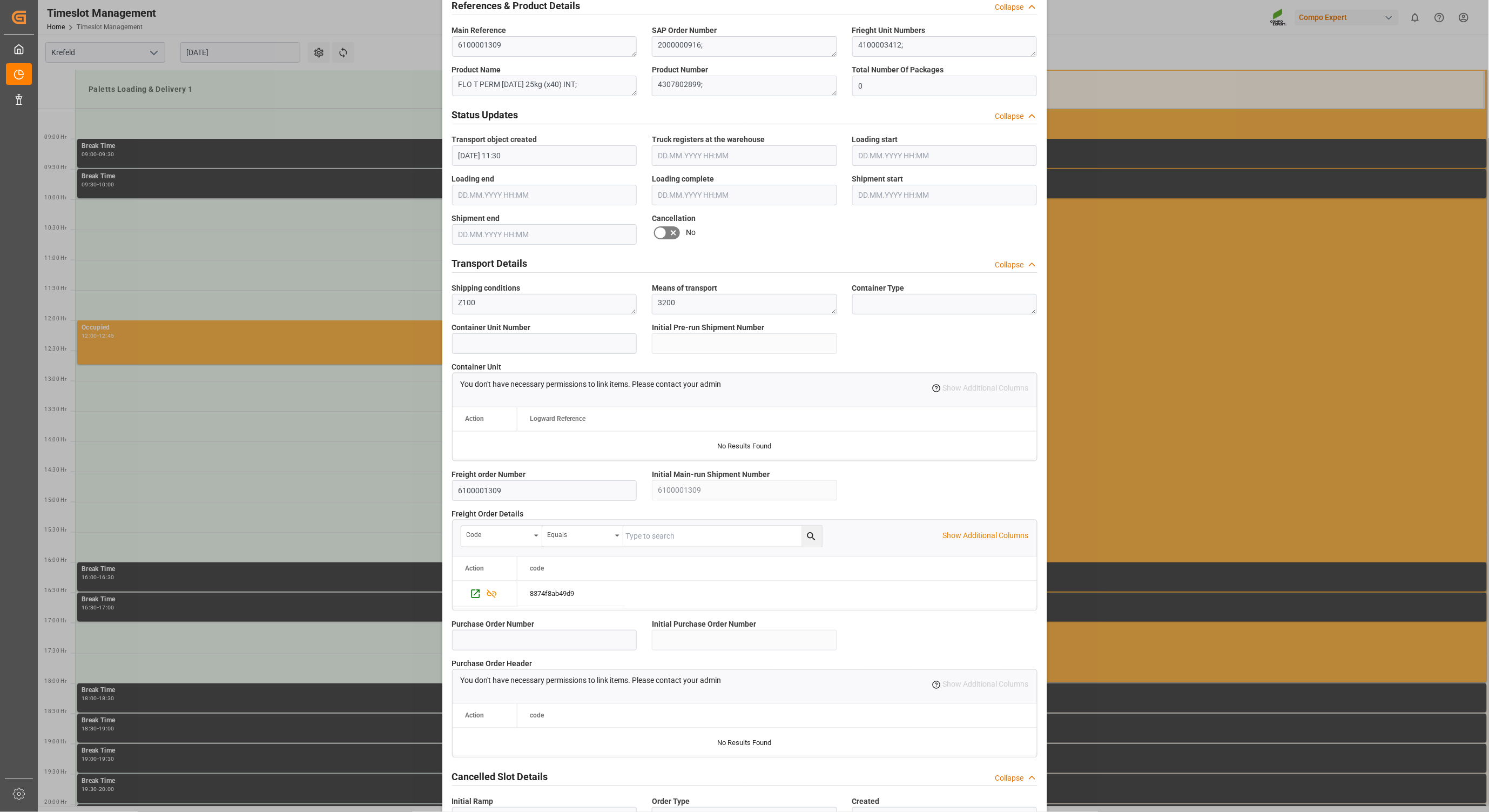
scroll to position [611, 0]
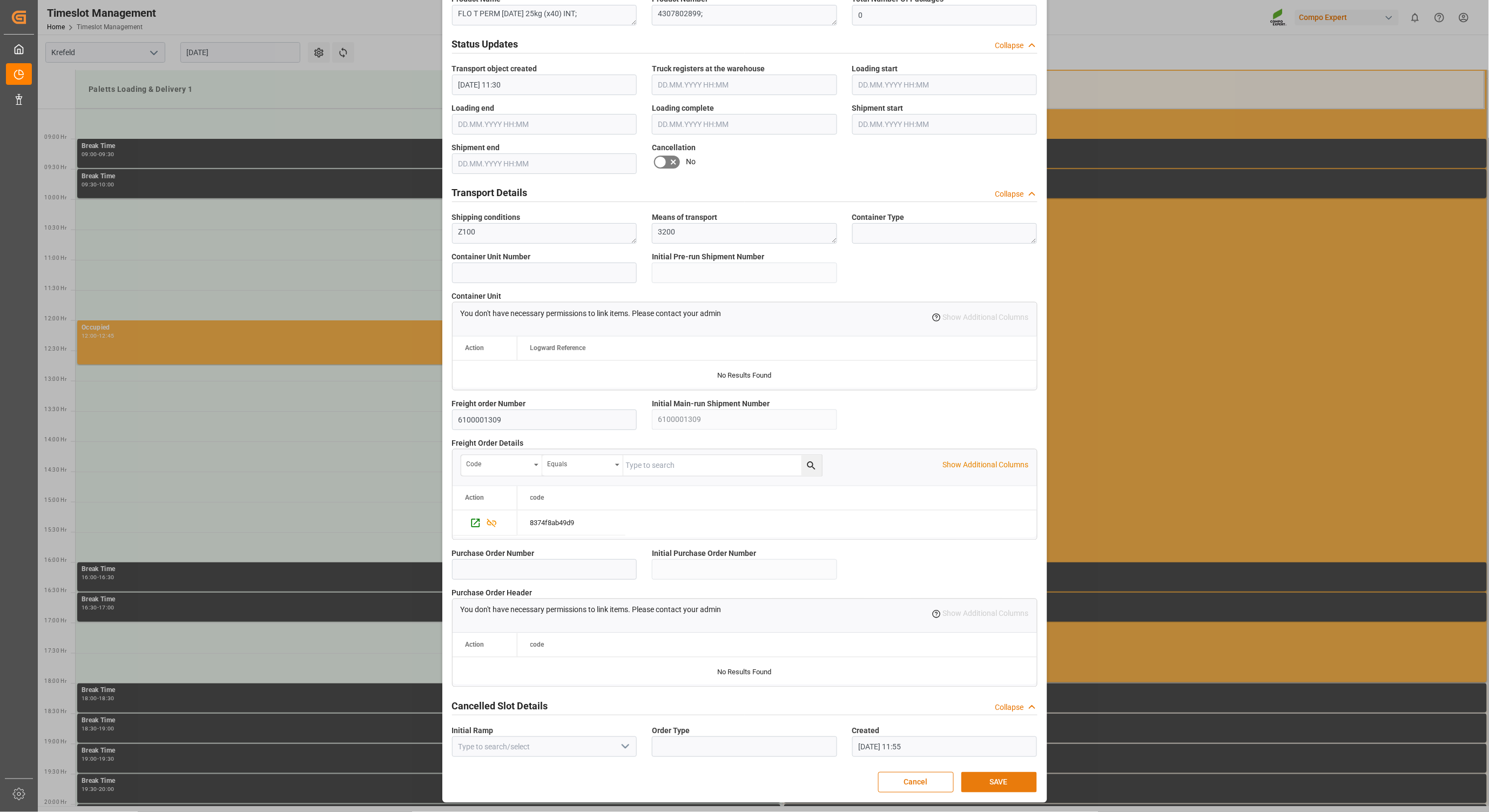
click at [983, 780] on button "SAVE" at bounding box center [1000, 782] width 76 height 21
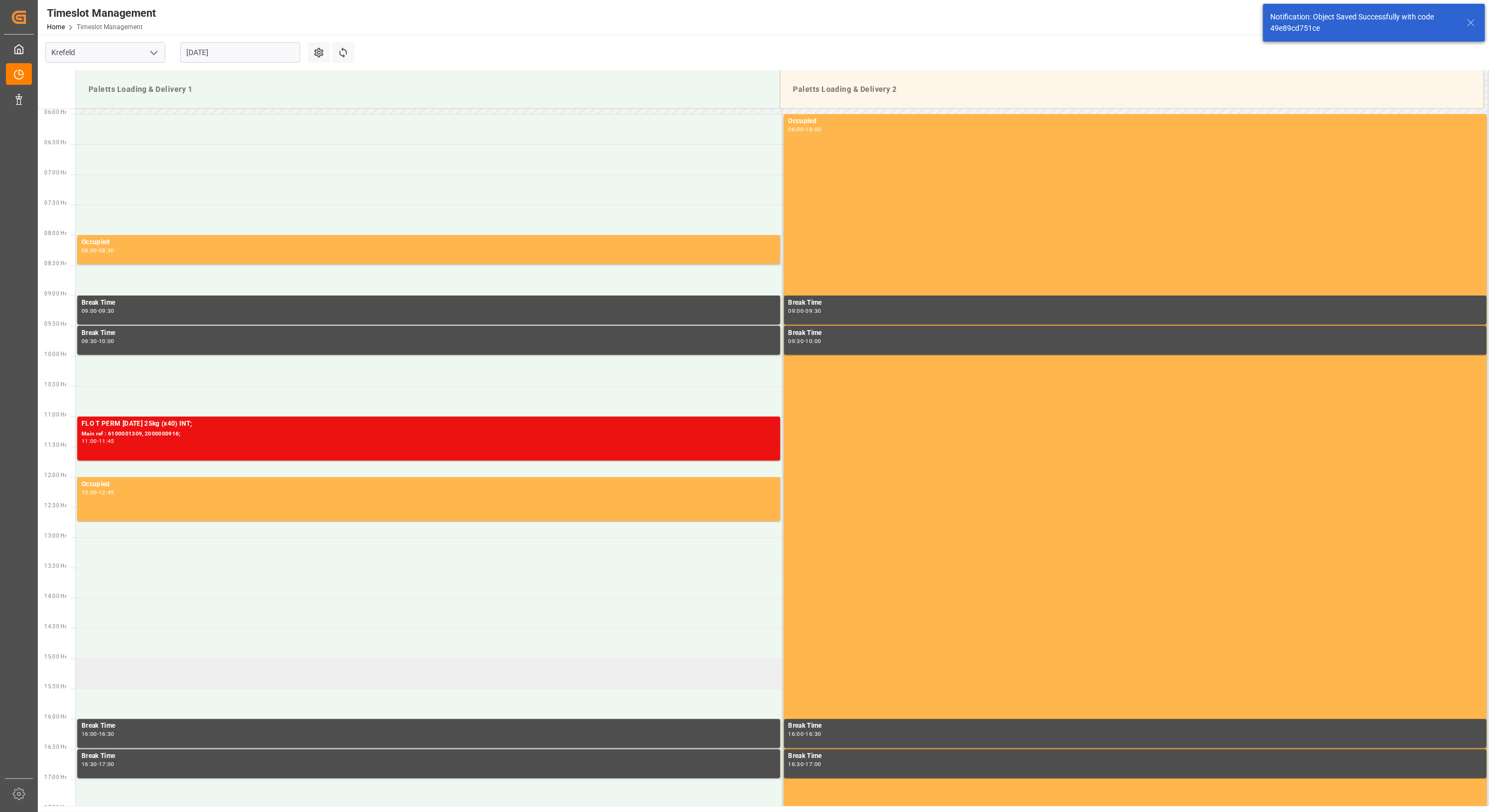
scroll to position [298, 0]
